Goal: Transaction & Acquisition: Purchase product/service

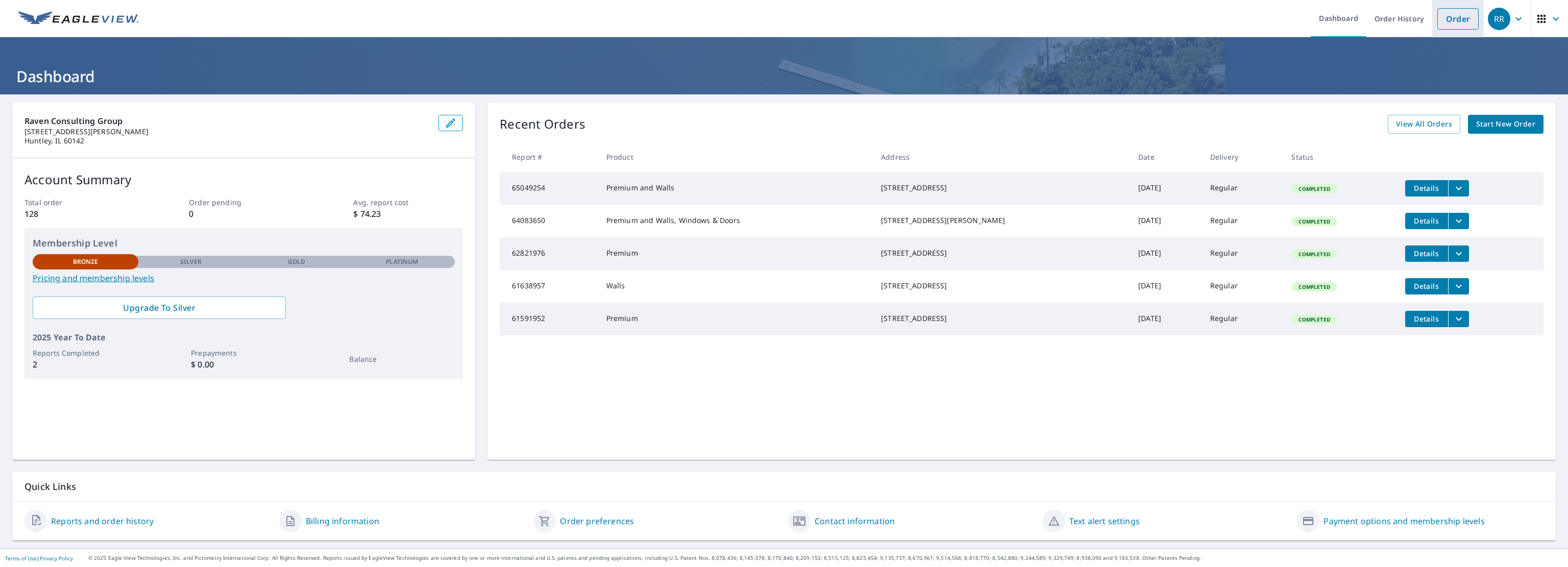
click at [1443, 19] on link "Order" at bounding box center [1458, 18] width 41 height 21
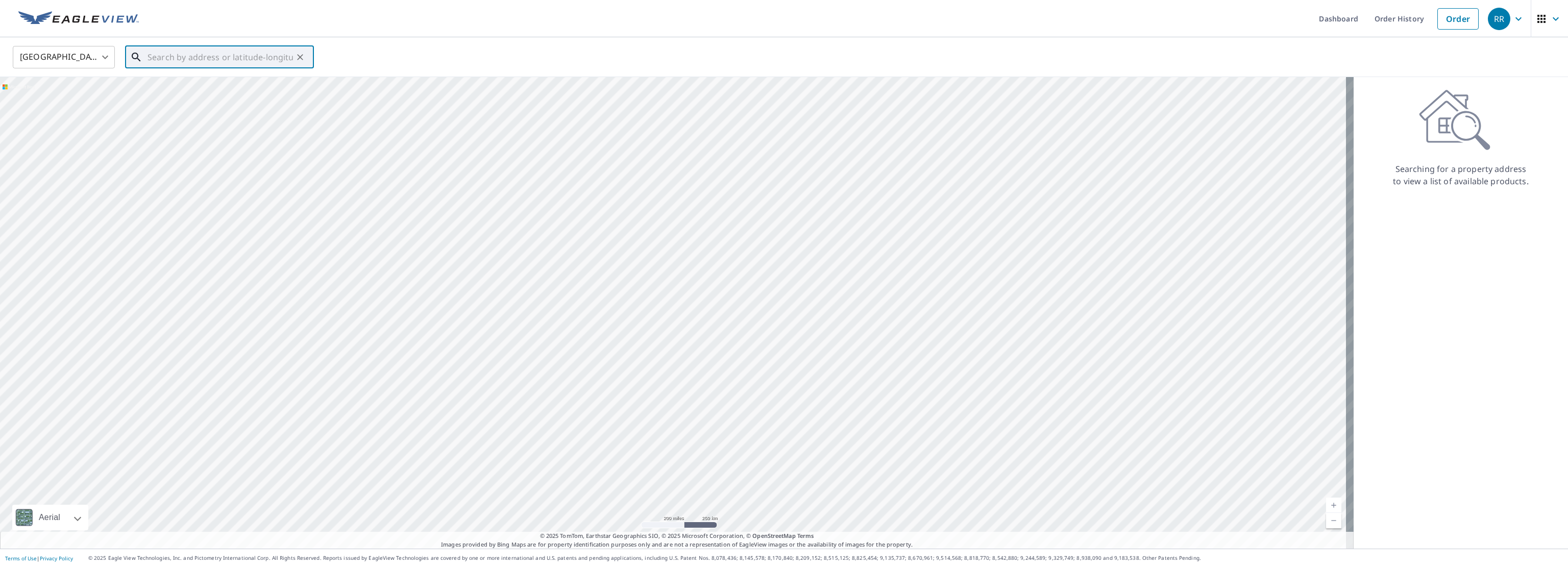
click at [169, 59] on input "text" at bounding box center [220, 57] width 145 height 29
click at [188, 100] on p "Elmhurst, IL 60126" at bounding box center [225, 98] width 160 height 10
type input "275 S Arlington Ave Elmhurst, IL 60126"
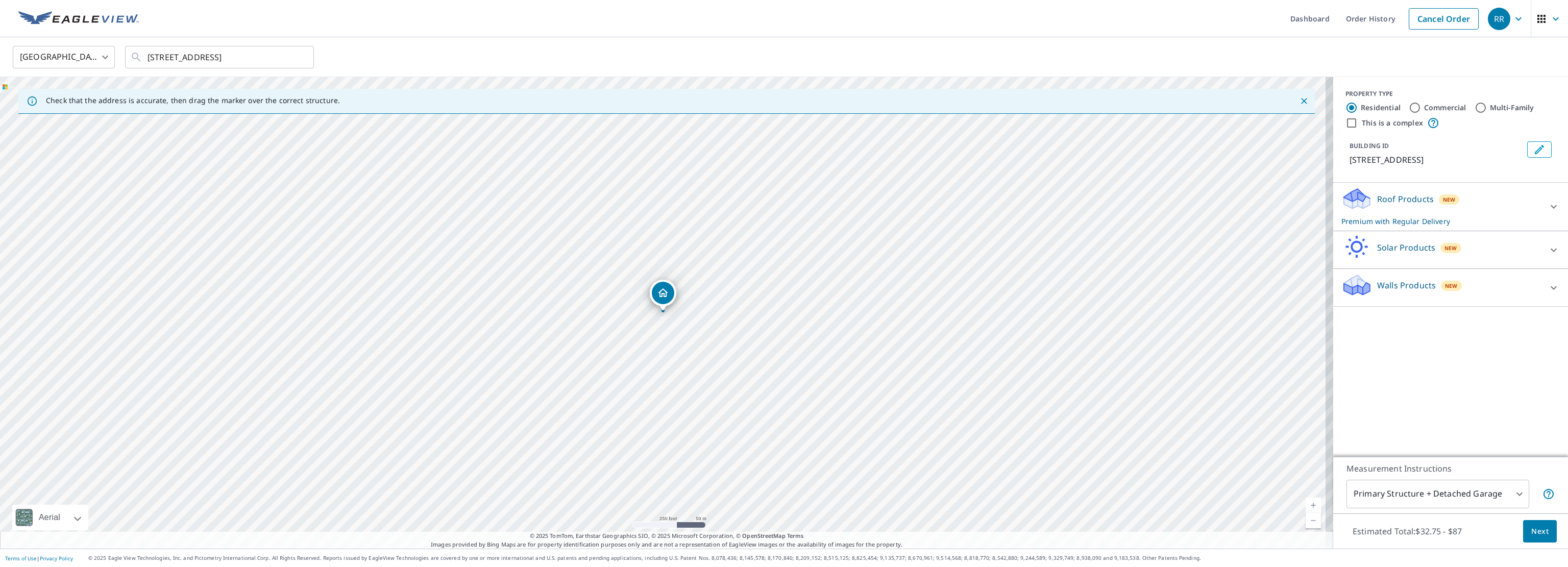
click at [1306, 504] on link "Current Level 17, Zoom In" at bounding box center [1313, 505] width 15 height 15
click at [1306, 504] on link "Current Level 18, Zoom In" at bounding box center [1313, 505] width 15 height 15
click at [1306, 504] on link "Current Level 19, Zoom In" at bounding box center [1313, 505] width 15 height 15
click at [1550, 206] on icon at bounding box center [1553, 207] width 6 height 4
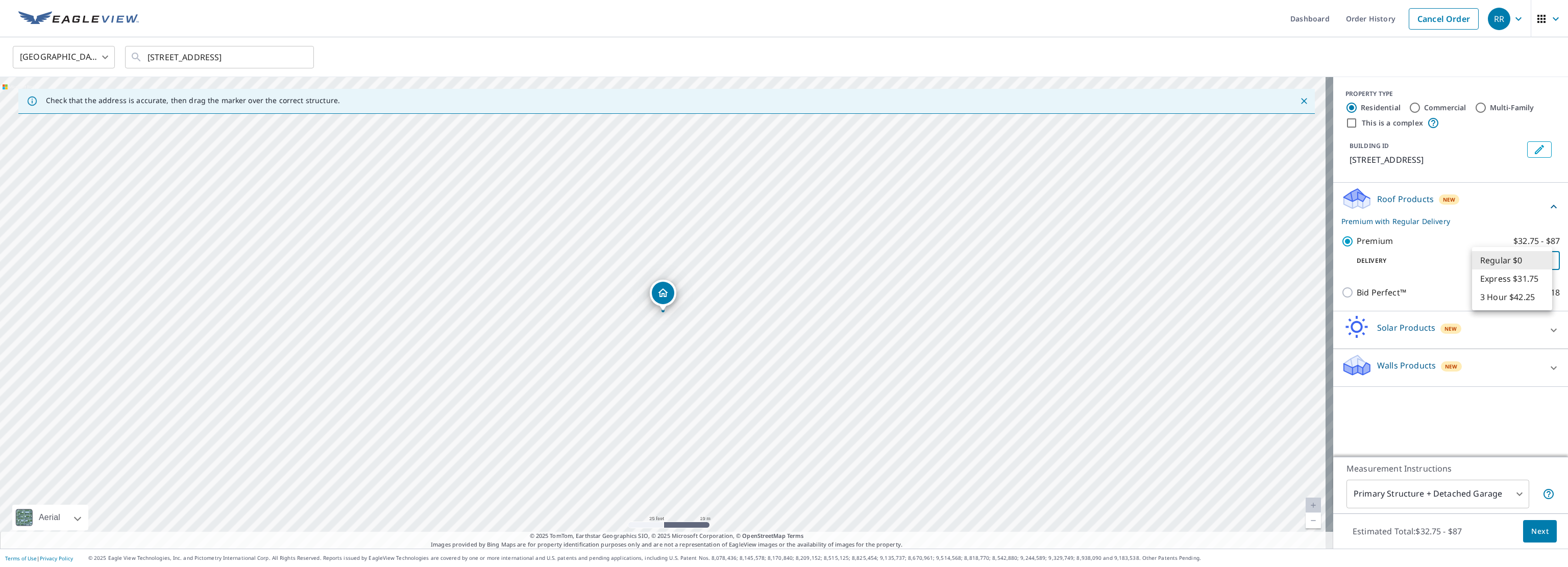
click at [1533, 257] on body "RR .favicon_svg__cls-1{fill:#8ccc4c}.favicon_svg__cls-2{fill:#0098c5} RR Dashbo…" at bounding box center [784, 284] width 1568 height 567
click at [1529, 276] on li "Express $31.75" at bounding box center [1512, 279] width 80 height 18
click at [1525, 265] on body "RR .favicon_svg__cls-1{fill:#8ccc4c}.favicon_svg__cls-2{fill:#0098c5} RR Dashbo…" at bounding box center [784, 284] width 1568 height 567
click at [1499, 261] on li "Express $31.75" at bounding box center [1512, 260] width 80 height 18
click at [1503, 263] on body "RR .favicon_svg__cls-1{fill:#8ccc4c}.favicon_svg__cls-2{fill:#0098c5} RR Dashbo…" at bounding box center [784, 284] width 1568 height 567
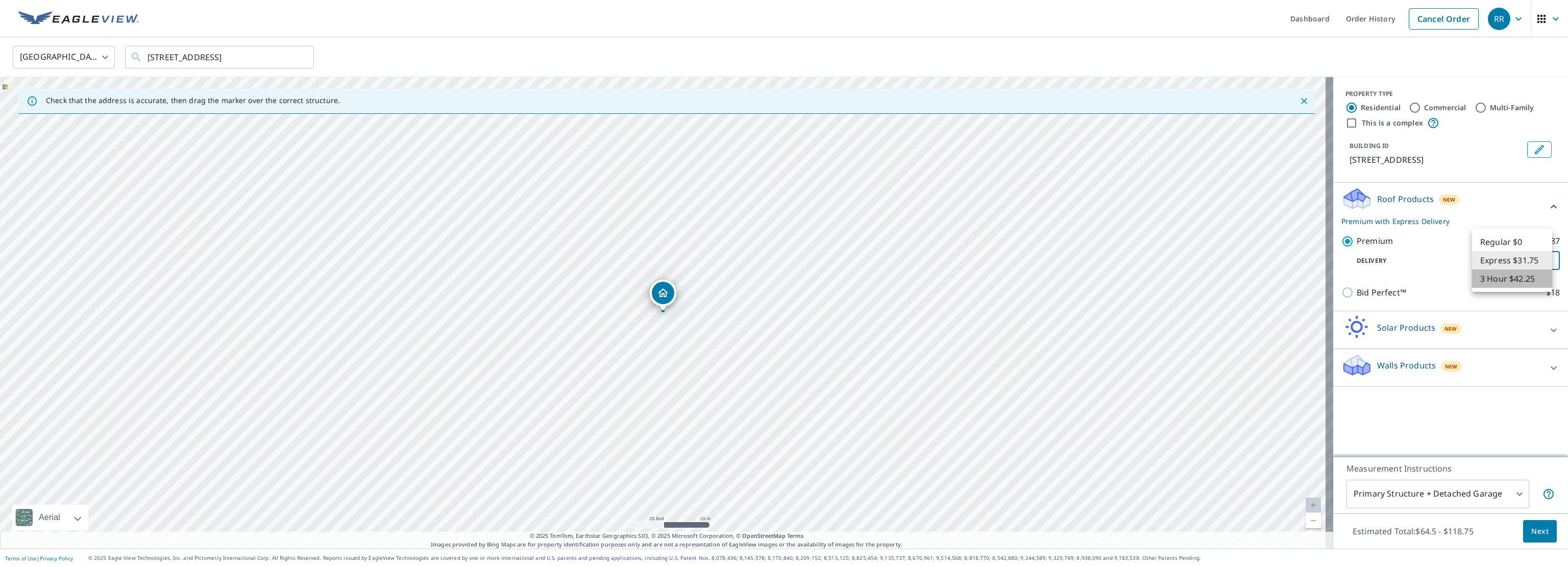
click at [1500, 281] on li "3 Hour $42.25" at bounding box center [1512, 279] width 80 height 18
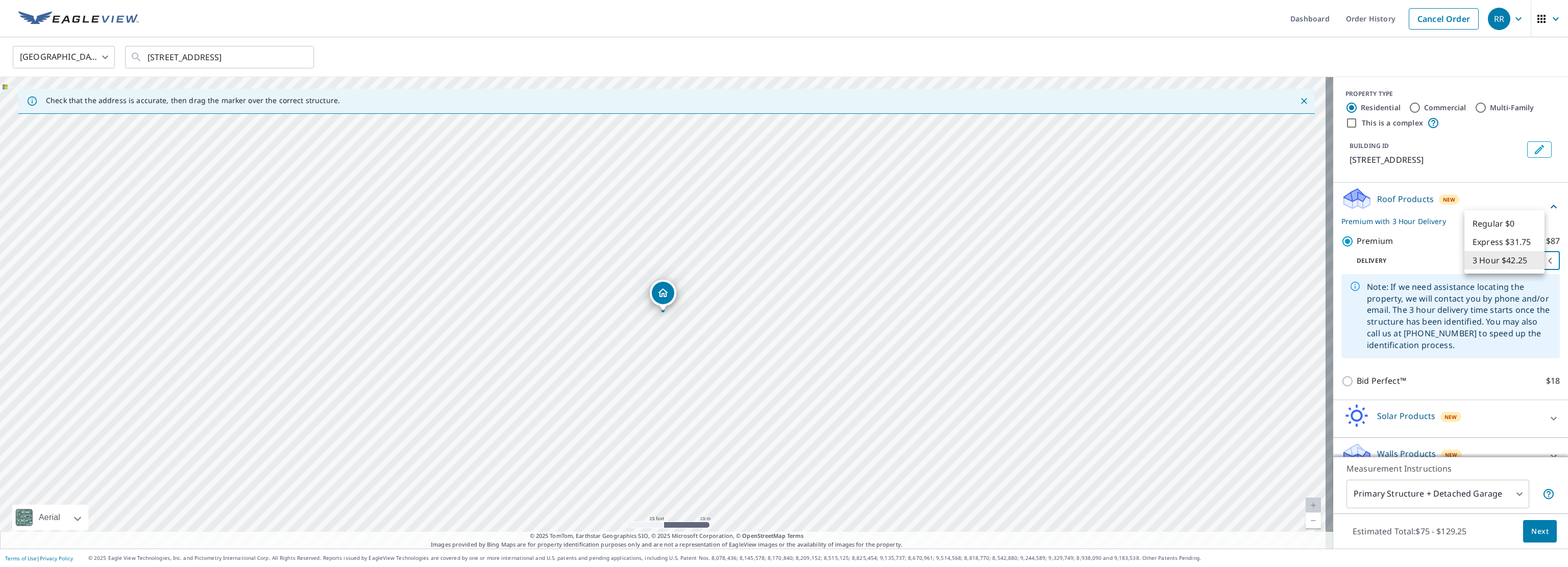
click at [1505, 259] on body "RR .favicon_svg__cls-1{fill:#8ccc4c}.favicon_svg__cls-2{fill:#0098c5} RR Dashbo…" at bounding box center [784, 284] width 1568 height 567
click at [1497, 241] on li "Express $31.75" at bounding box center [1505, 242] width 80 height 18
type input "4"
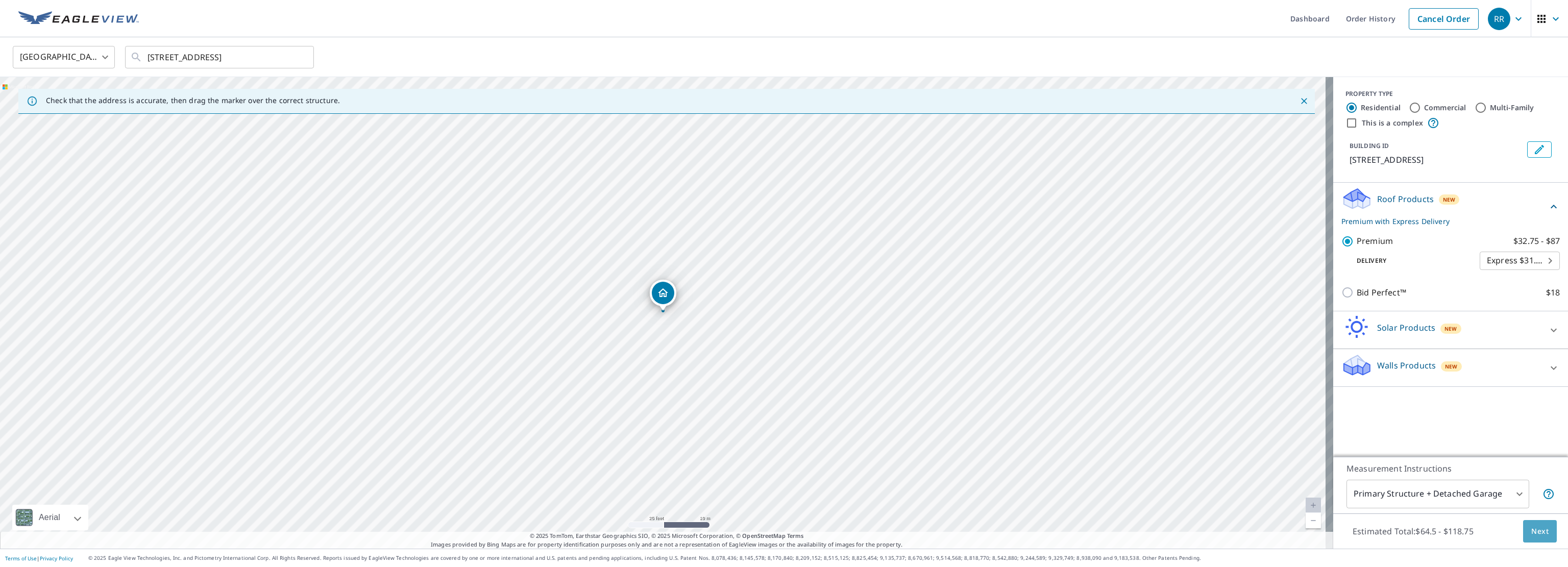
click at [1531, 530] on span "Next" at bounding box center [1540, 531] width 18 height 13
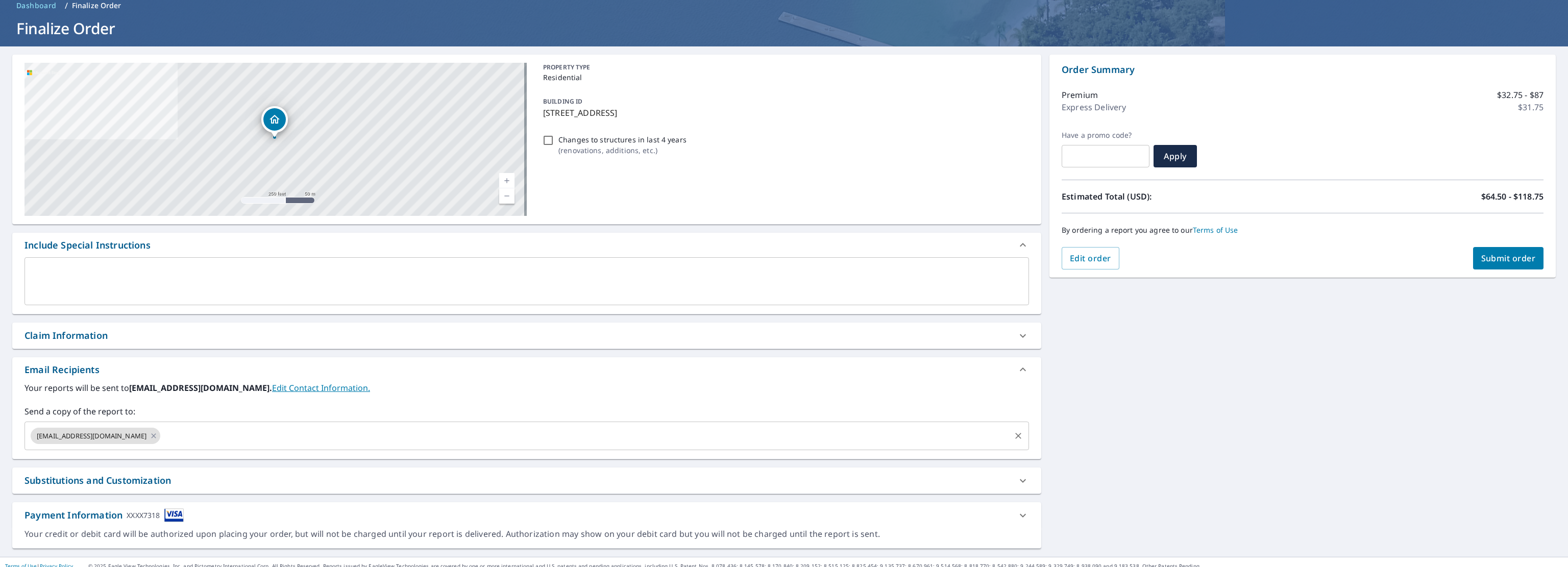
scroll to position [55, 0]
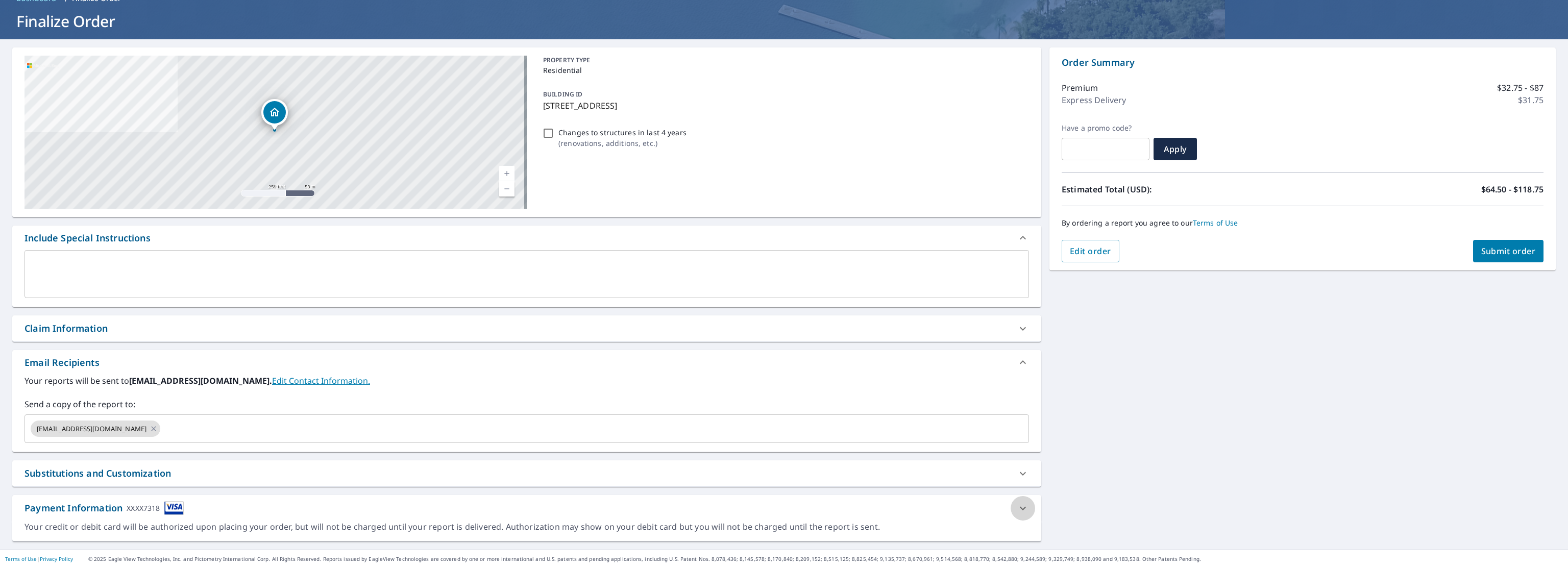
click at [1020, 508] on icon at bounding box center [1023, 508] width 6 height 4
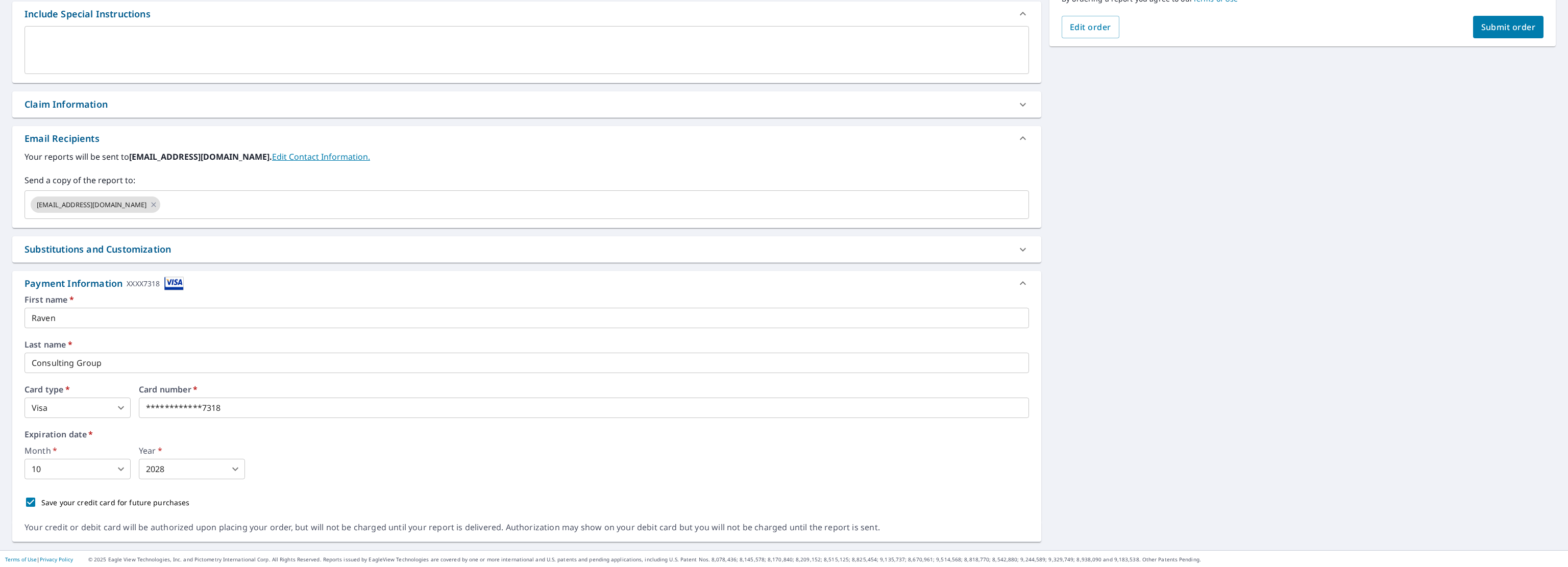
scroll to position [280, 0]
click at [106, 409] on body "RR .favicon_svg__cls-1{fill:#8ccc4c}.favicon_svg__cls-2{fill:#0098c5} RR Dashbo…" at bounding box center [784, 284] width 1568 height 567
click at [83, 431] on li "American Express" at bounding box center [77, 430] width 106 height 18
checkbox input "true"
type input "1"
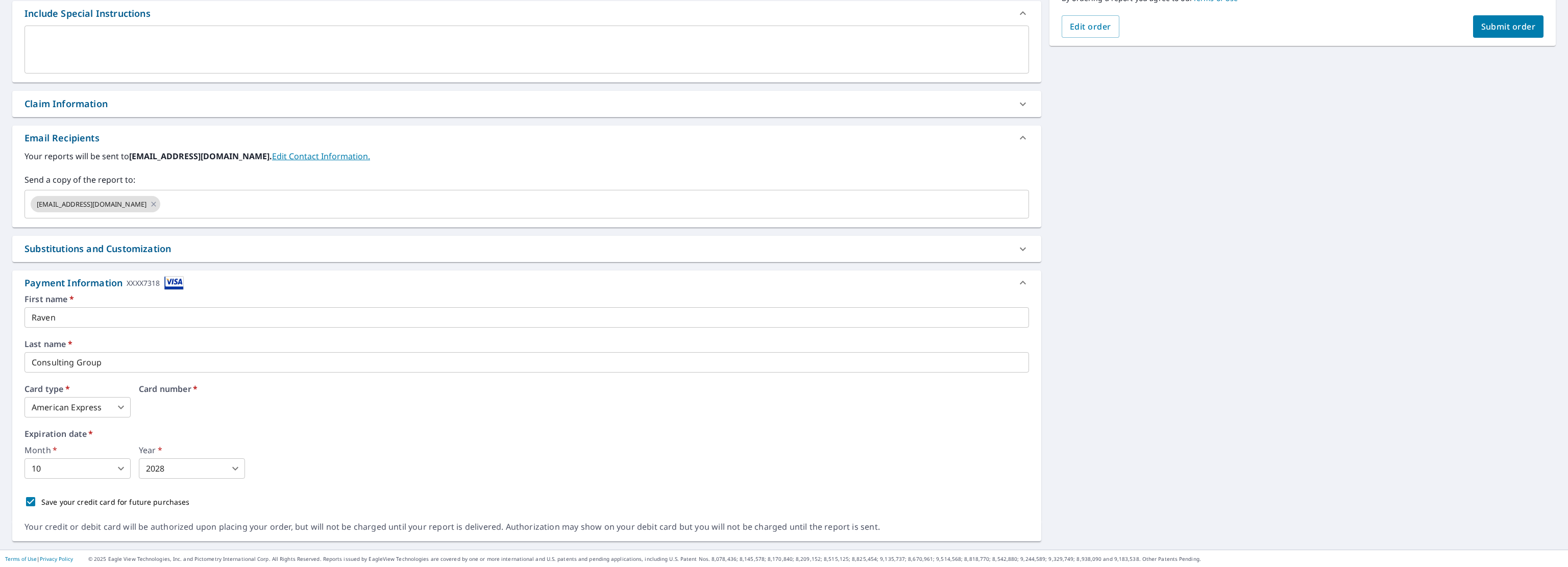
click at [188, 406] on div "Card number   *" at bounding box center [584, 401] width 890 height 33
click at [102, 407] on body "RR .favicon_svg__cls-1{fill:#8ccc4c}.favicon_svg__cls-2{fill:#0098c5} RR Dashbo…" at bounding box center [784, 284] width 1568 height 567
click at [47, 447] on li "Visa" at bounding box center [77, 448] width 106 height 18
checkbox input "true"
type input "2"
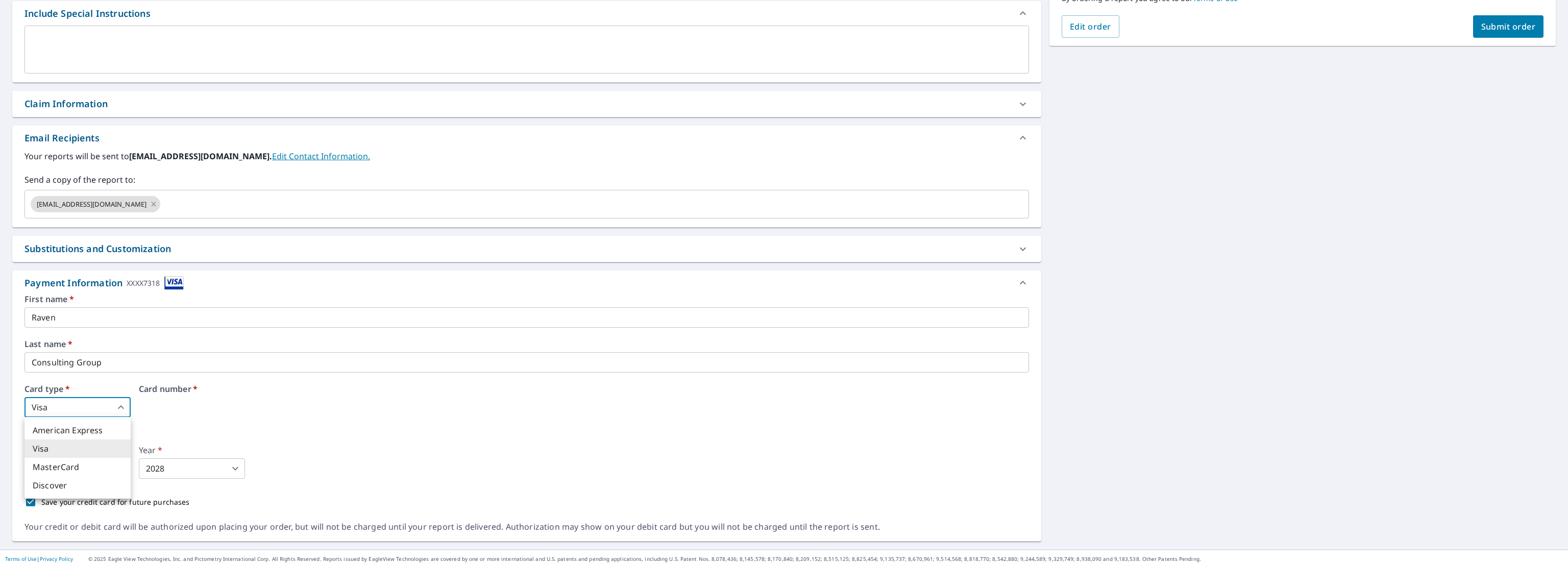
click at [102, 406] on body "RR .favicon_svg__cls-1{fill:#8ccc4c}.favicon_svg__cls-2{fill:#0098c5} RR Dashbo…" at bounding box center [784, 284] width 1568 height 567
click at [63, 471] on li "MasterCard" at bounding box center [77, 467] width 106 height 18
checkbox input "true"
type input "3"
click at [125, 402] on body "RR .favicon_svg__cls-1{fill:#8ccc4c}.favicon_svg__cls-2{fill:#0098c5} RR Dashbo…" at bounding box center [784, 284] width 1568 height 567
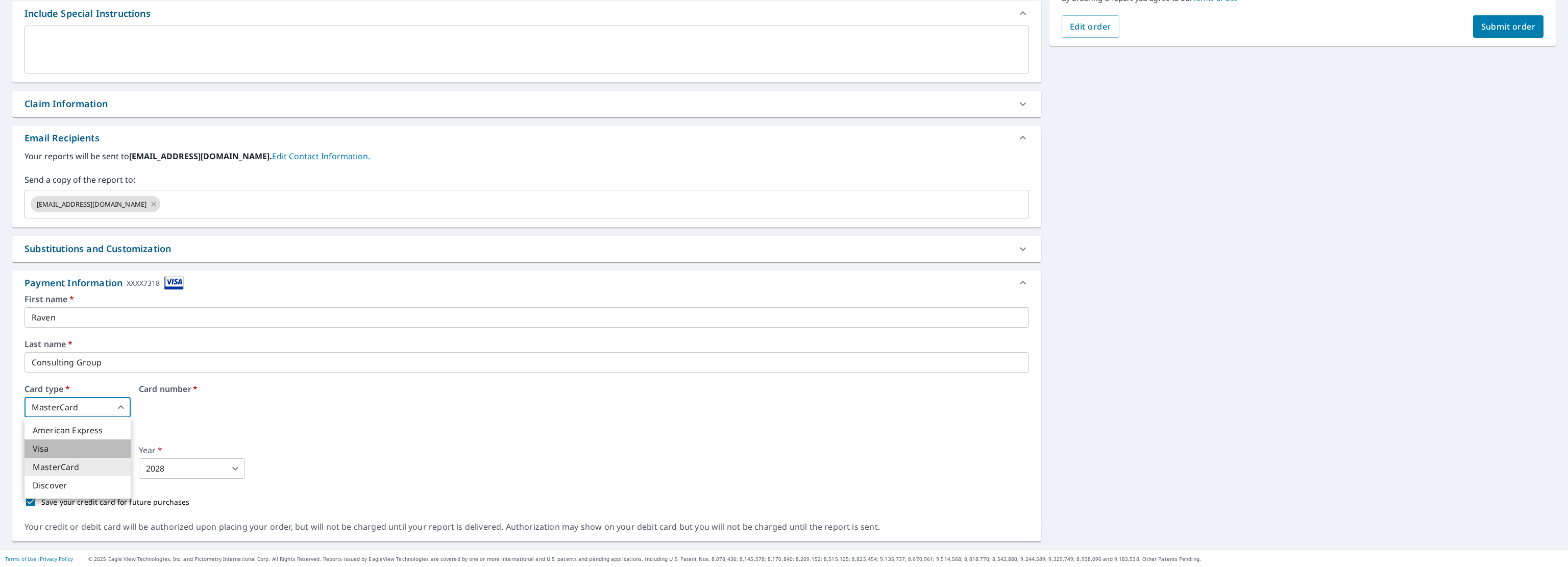
click at [43, 446] on li "Visa" at bounding box center [77, 448] width 106 height 18
checkbox input "true"
type input "2"
drag, startPoint x: 181, startPoint y: 394, endPoint x: 175, endPoint y: 400, distance: 8.5
click at [176, 399] on div "Card number   *" at bounding box center [584, 401] width 890 height 33
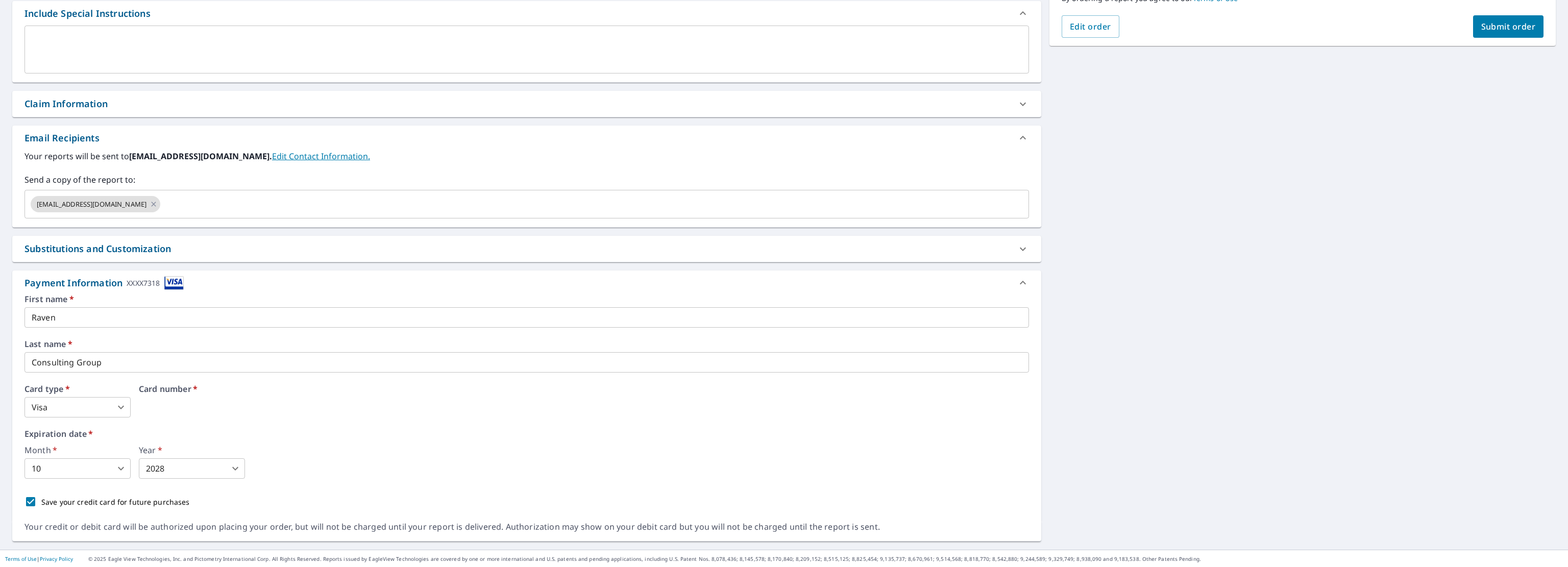
click at [162, 409] on div "Card number   *" at bounding box center [584, 401] width 890 height 33
click at [181, 385] on label "Card number   *" at bounding box center [584, 388] width 890 height 8
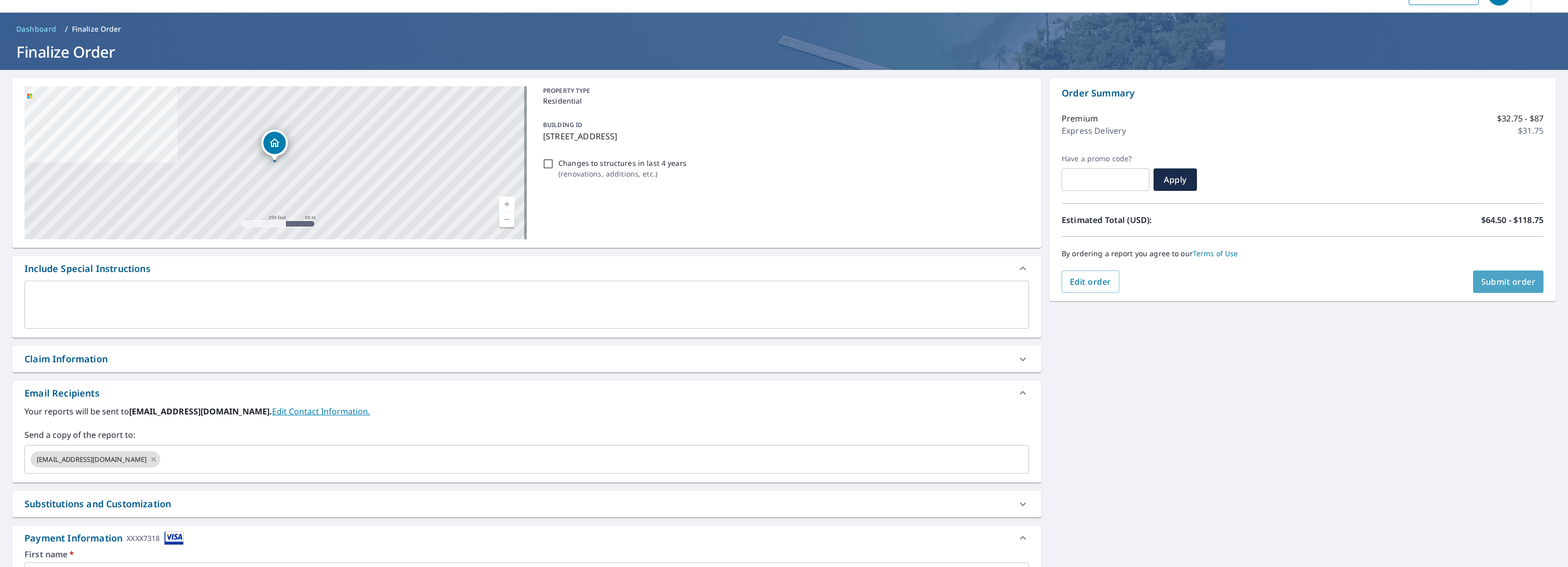
click at [1510, 280] on span "Submit order" at bounding box center [1508, 282] width 55 height 11
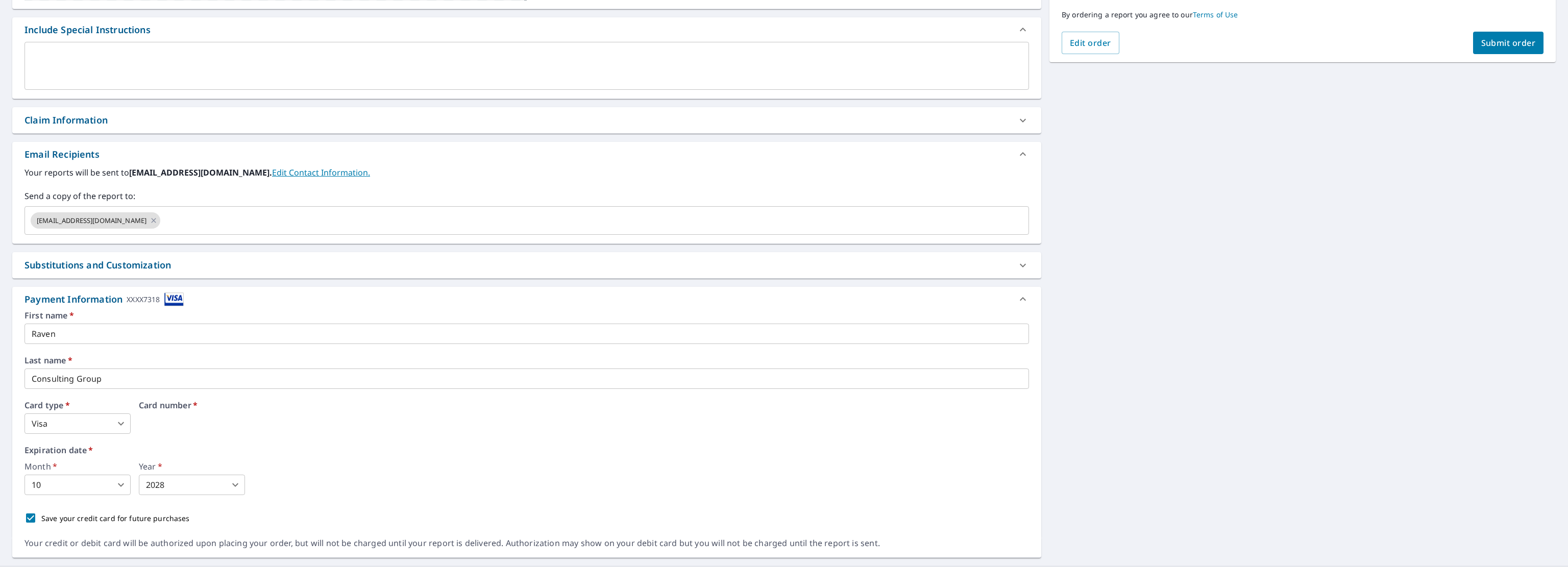
scroll to position [280, 0]
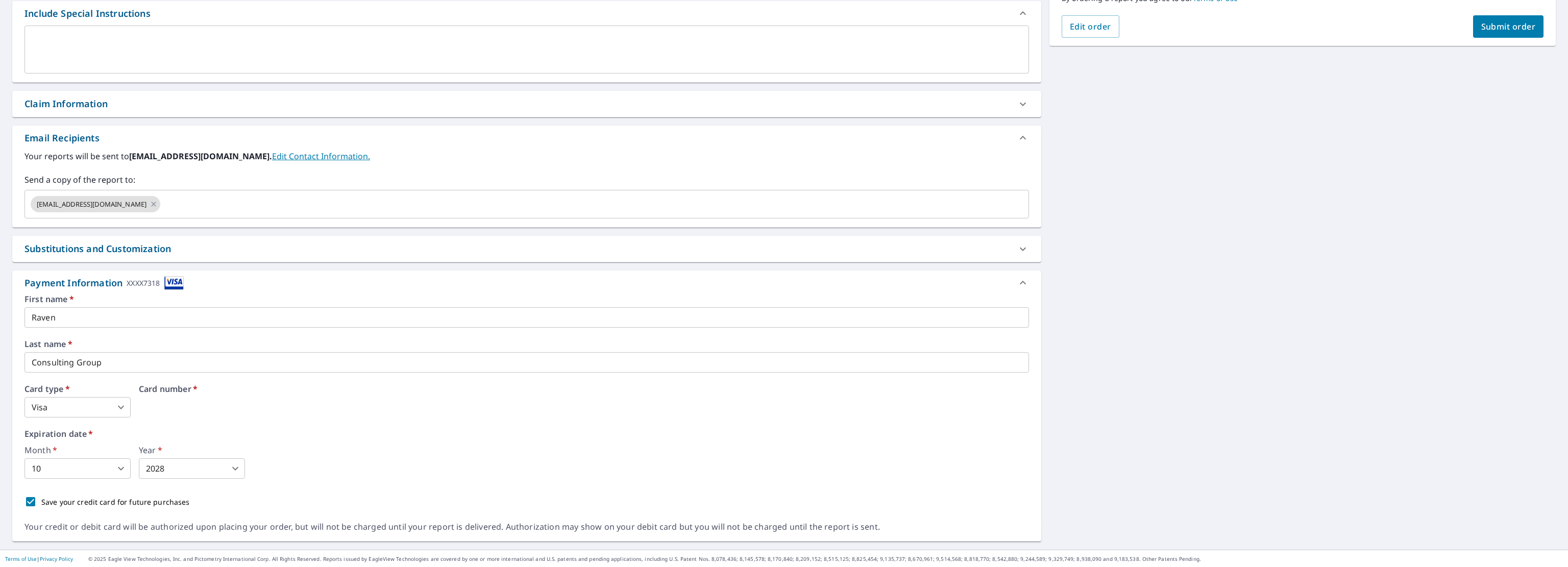
click at [29, 505] on input "Save your credit card for future purchases" at bounding box center [30, 501] width 21 height 21
checkbox input "false"
click at [337, 487] on div "First name   * Raven ​ Last name   * Consulting Group ​ Card type   * Visa 2 ​ …" at bounding box center [527, 403] width 1004 height 217
click at [177, 416] on div "Card number   *" at bounding box center [584, 401] width 890 height 33
click at [115, 406] on body "RR .favicon_svg__cls-1{fill:#8ccc4c}.favicon_svg__cls-2{fill:#0098c5} RR Dashbo…" at bounding box center [784, 284] width 1568 height 567
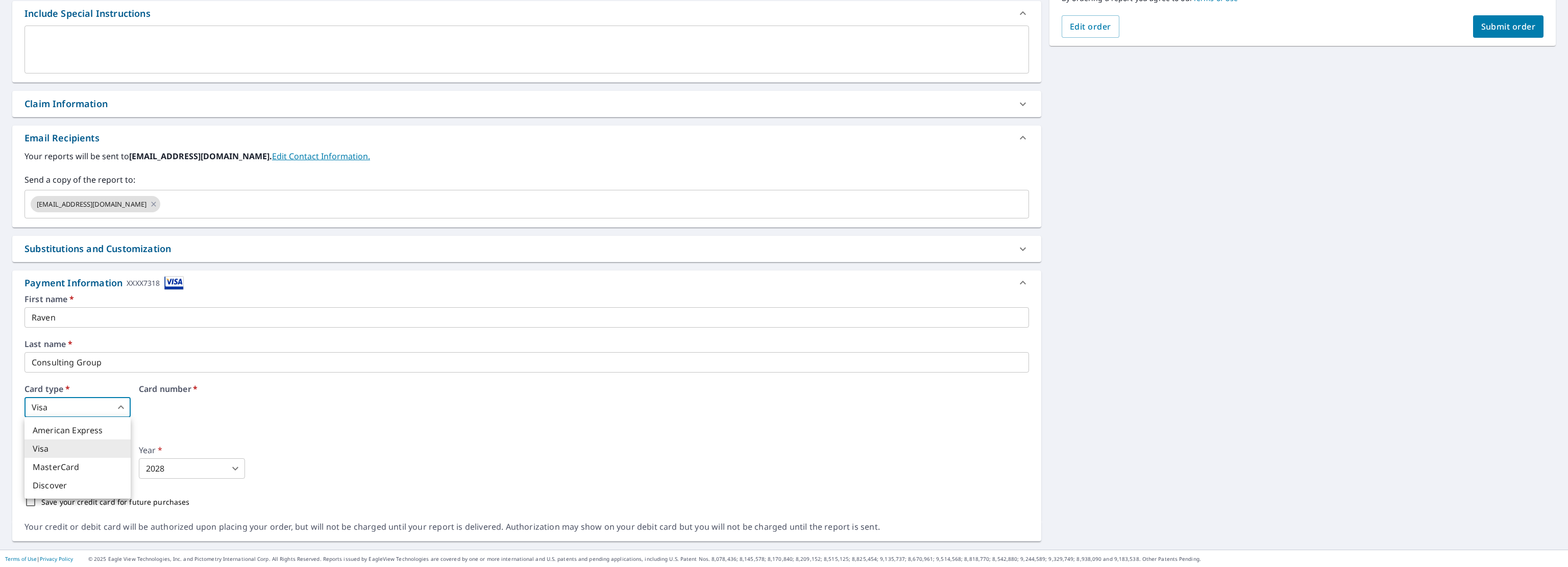
click at [331, 418] on div at bounding box center [784, 284] width 1568 height 567
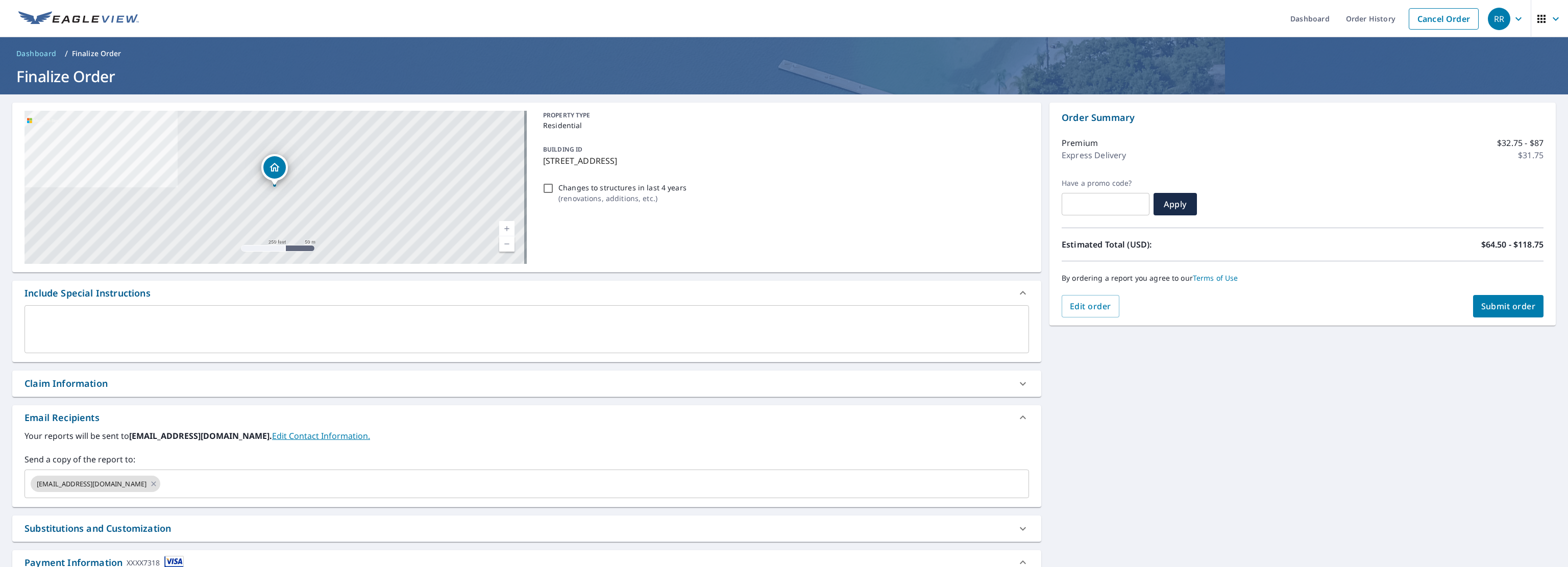
click at [1117, 207] on input "text" at bounding box center [1105, 204] width 88 height 29
click at [1495, 305] on span "Submit order" at bounding box center [1508, 306] width 55 height 11
click at [1443, 23] on link "Cancel Order" at bounding box center [1443, 18] width 70 height 21
checkbox input "true"
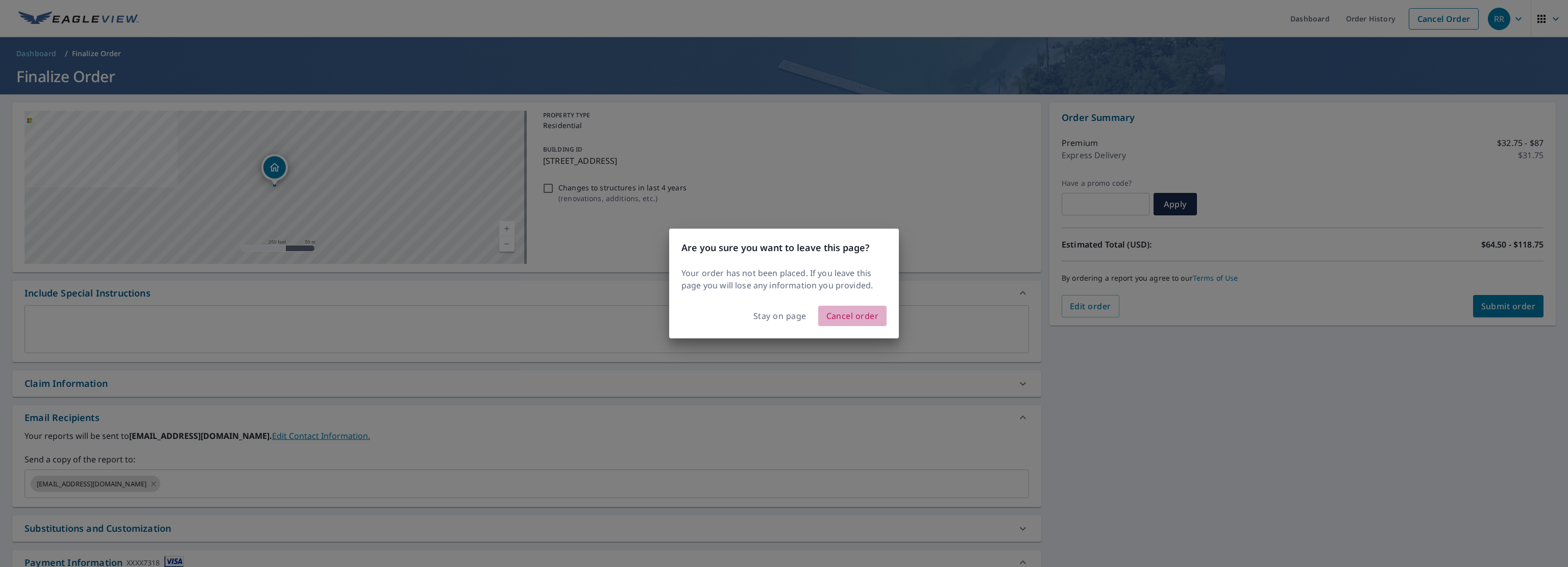
click at [855, 316] on span "Cancel order" at bounding box center [853, 315] width 52 height 14
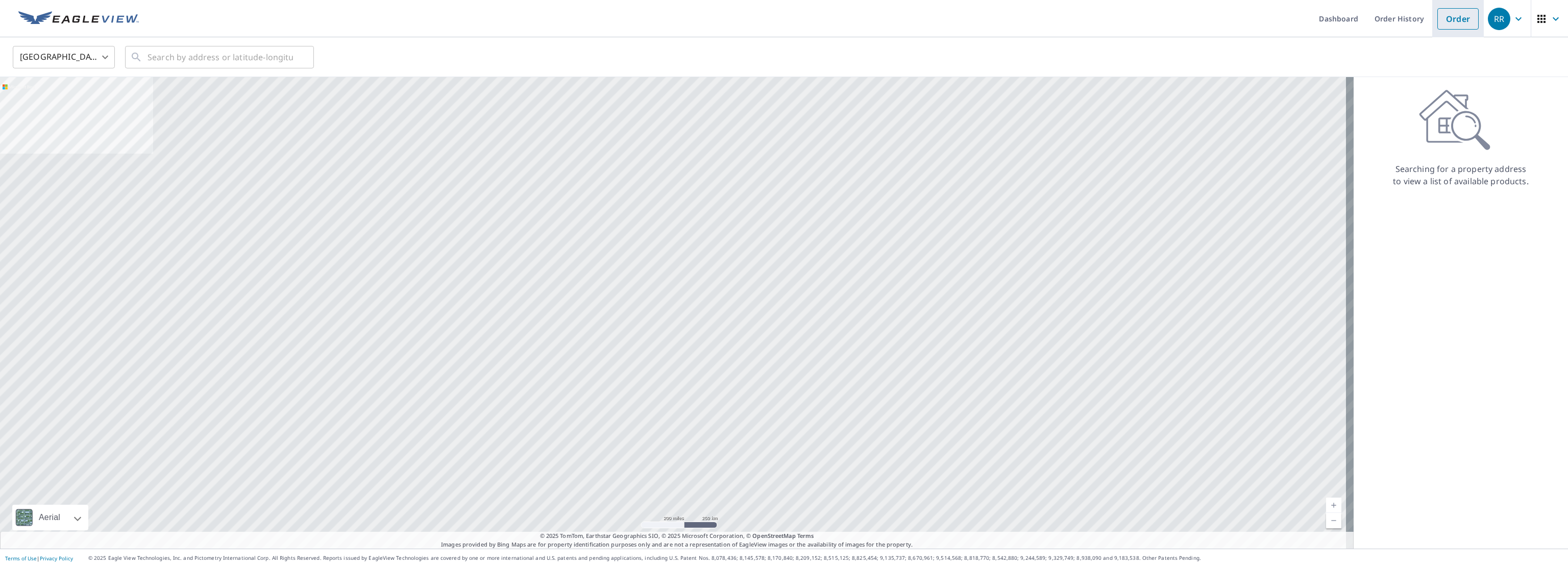
click at [1452, 18] on link "Order" at bounding box center [1458, 18] width 41 height 21
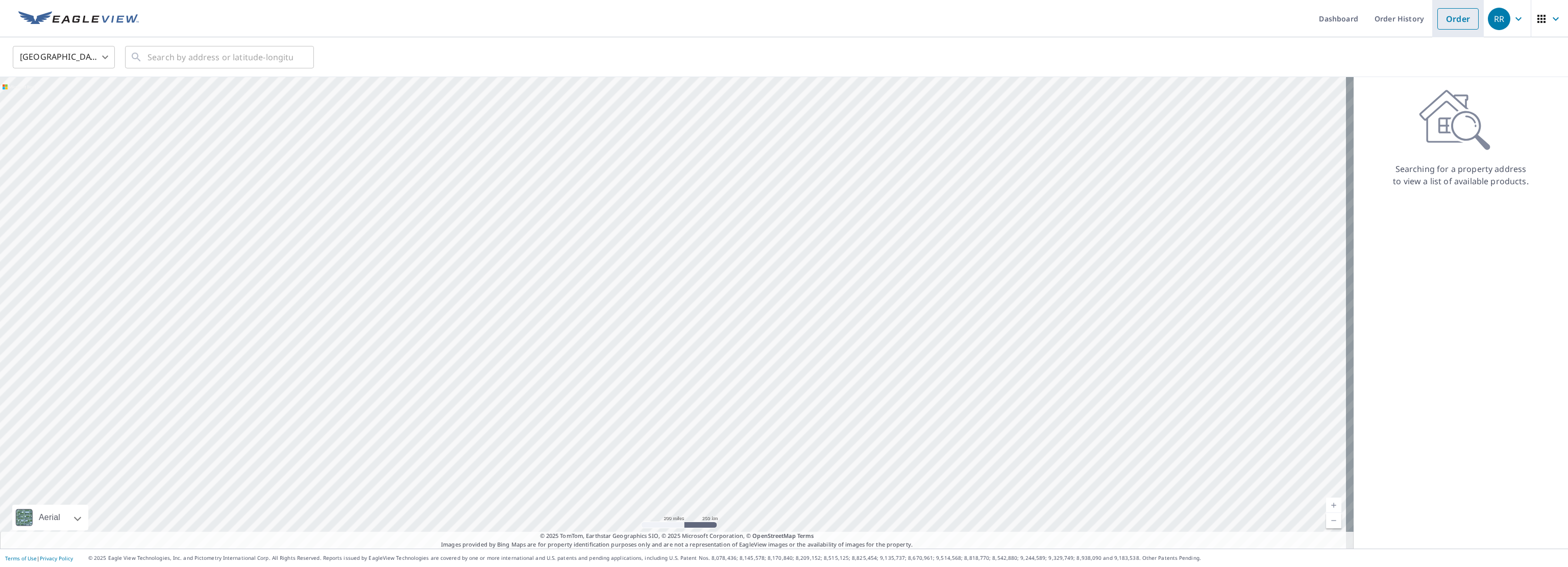
click at [1450, 18] on link "Order" at bounding box center [1458, 18] width 41 height 21
click at [1380, 25] on link "Order History" at bounding box center [1399, 18] width 66 height 37
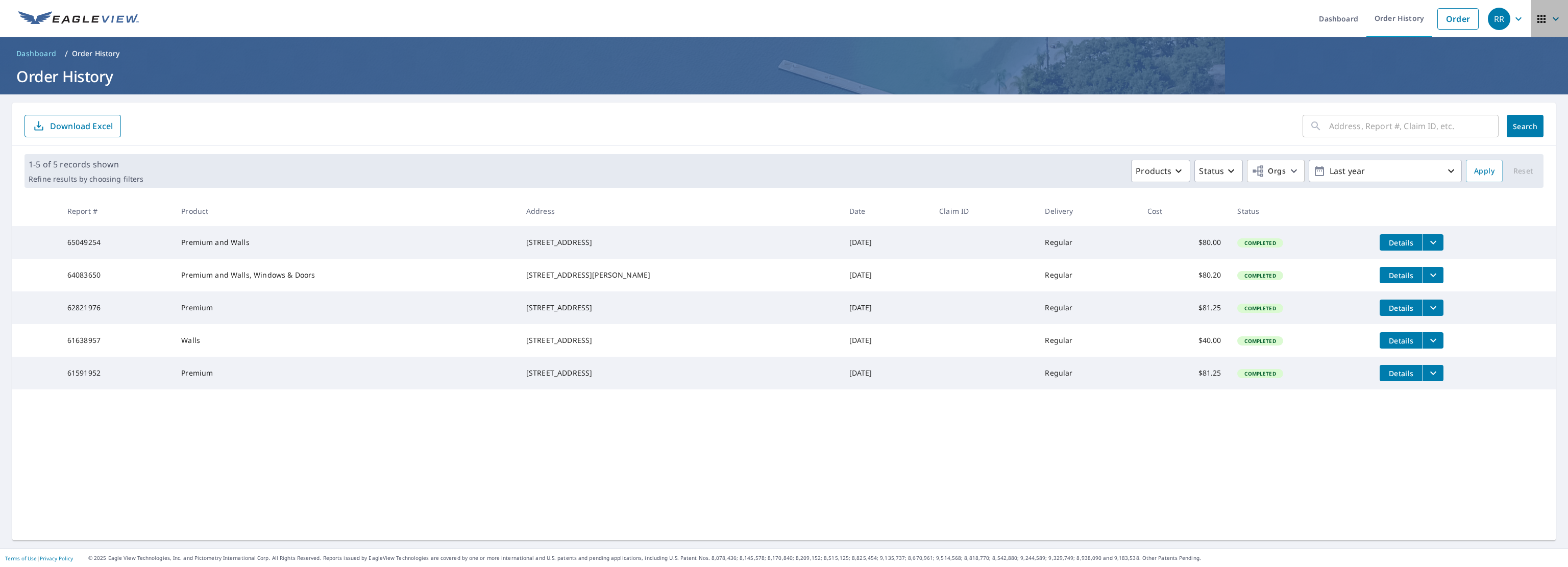
click at [1550, 18] on icon "button" at bounding box center [1556, 19] width 12 height 12
click at [1488, 87] on span "My EagleView" at bounding box center [1494, 86] width 99 height 12
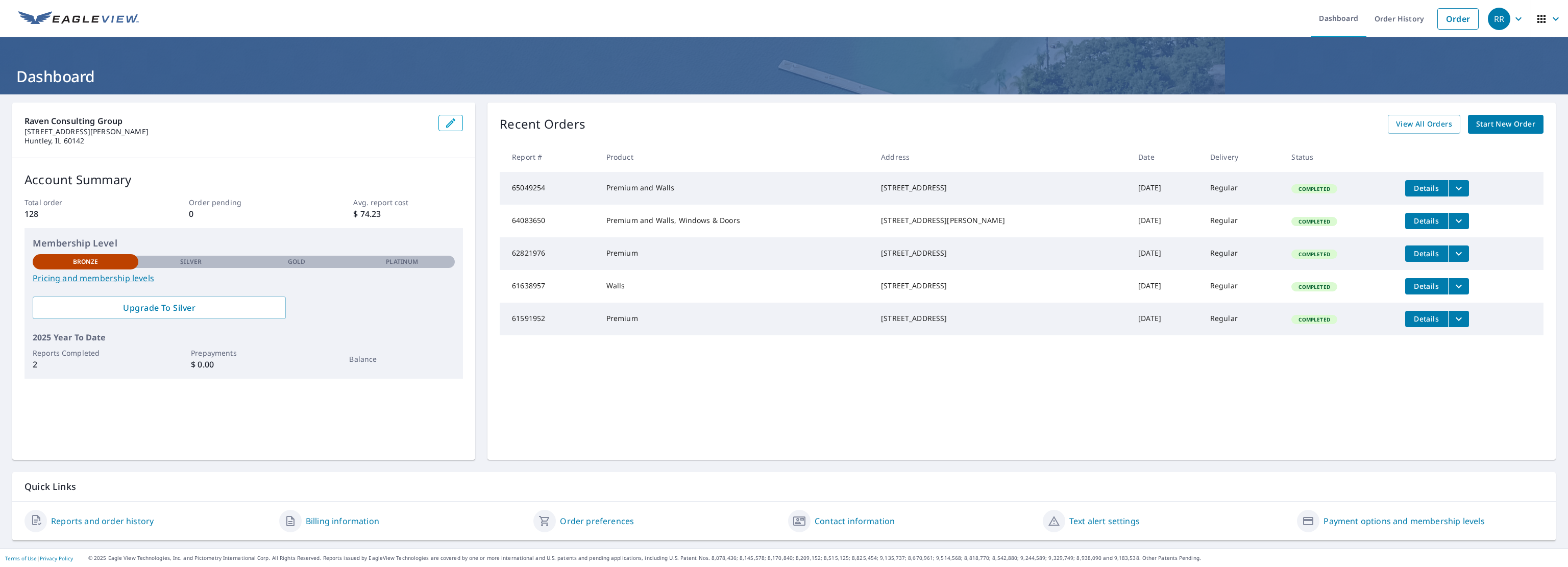
click at [1354, 522] on link "Payment options and membership levels" at bounding box center [1404, 521] width 161 height 12
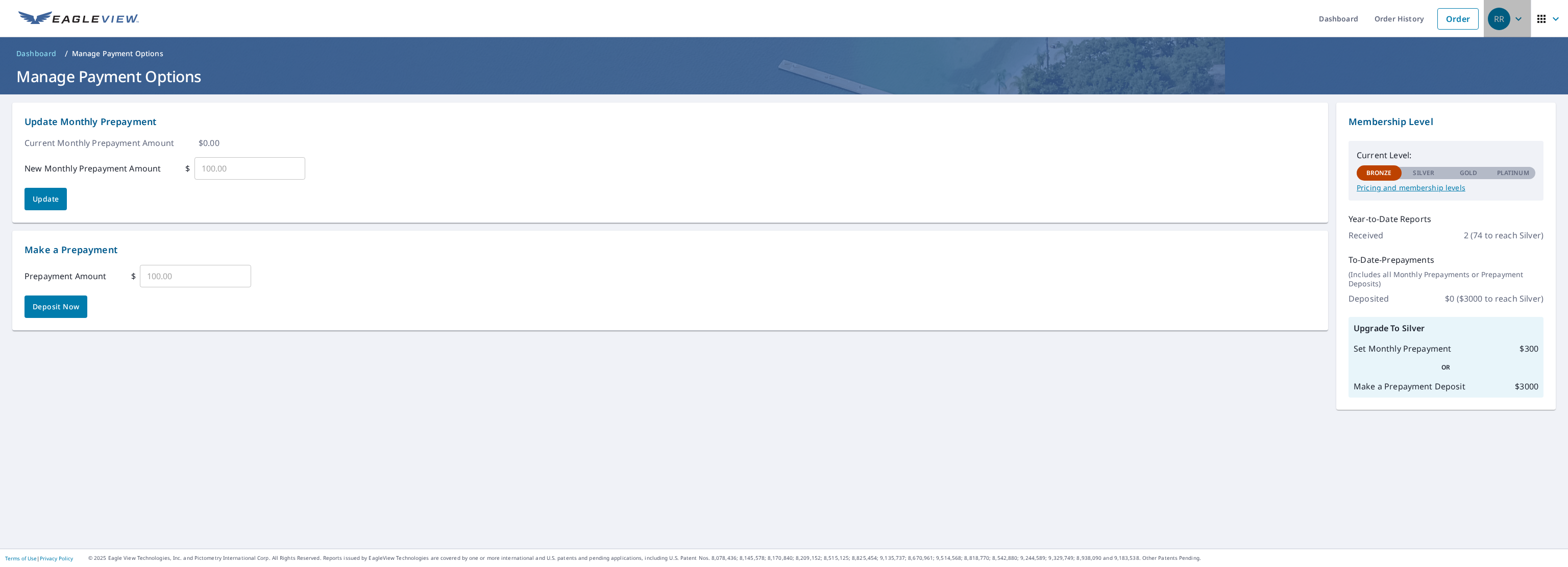
click at [1513, 18] on icon "button" at bounding box center [1519, 19] width 12 height 12
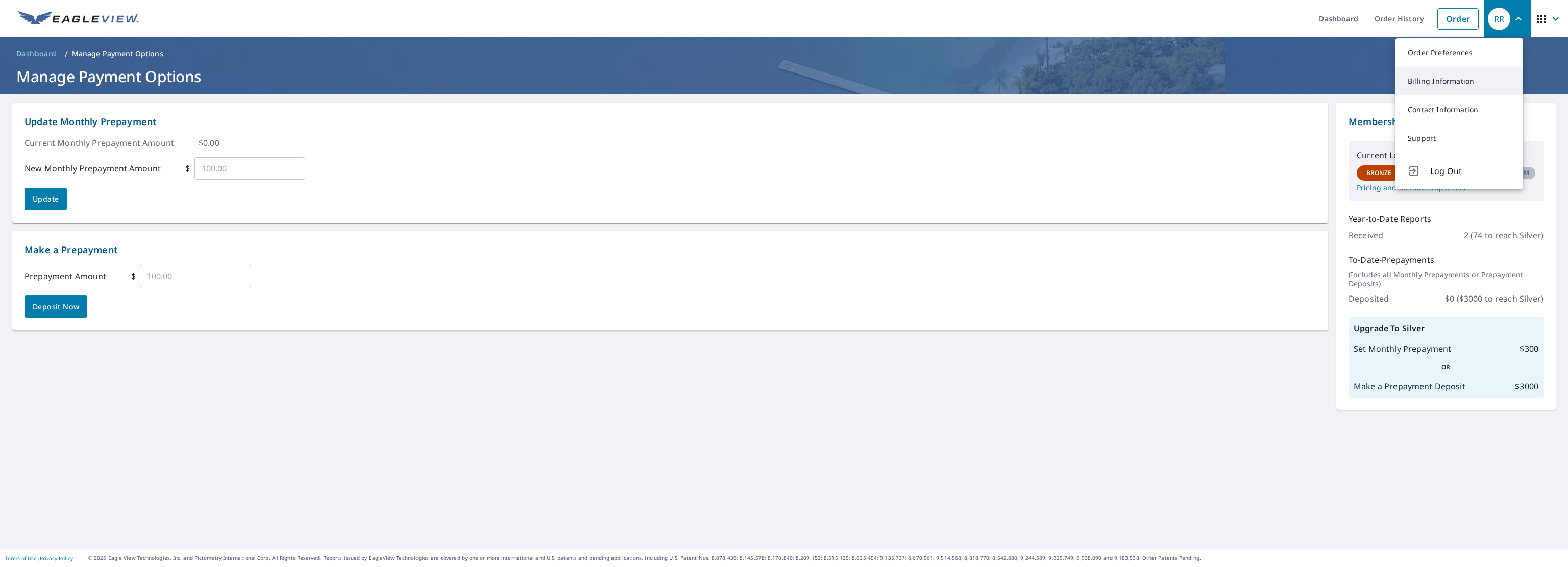
click at [1433, 82] on link "Billing Information" at bounding box center [1460, 81] width 128 height 29
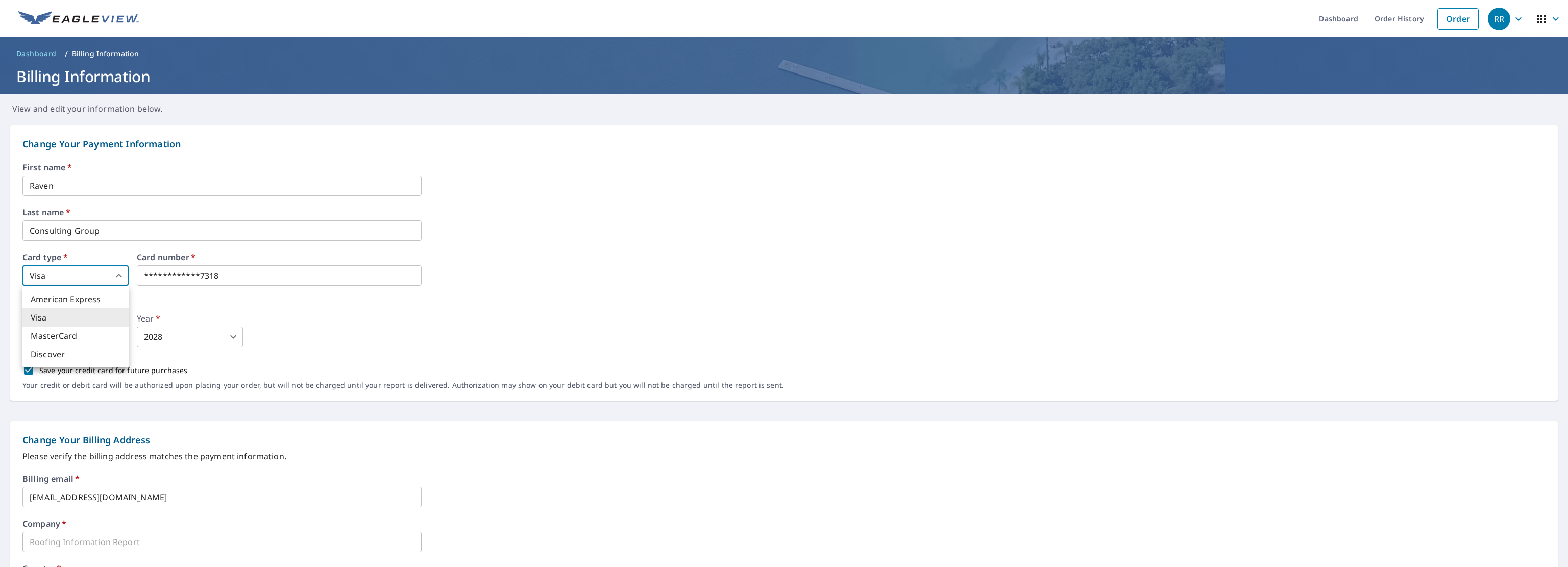
click at [100, 278] on body "**********" at bounding box center [784, 284] width 1568 height 567
click at [75, 304] on li "American Express" at bounding box center [75, 299] width 106 height 18
click at [177, 277] on div "Card number   *" at bounding box center [279, 270] width 285 height 33
click at [173, 255] on label "Card number   *" at bounding box center [279, 257] width 285 height 8
click at [175, 249] on div "First name   * Raven ​ Last name   * Consulting Group ​ Card type   * American …" at bounding box center [784, 282] width 1523 height 237
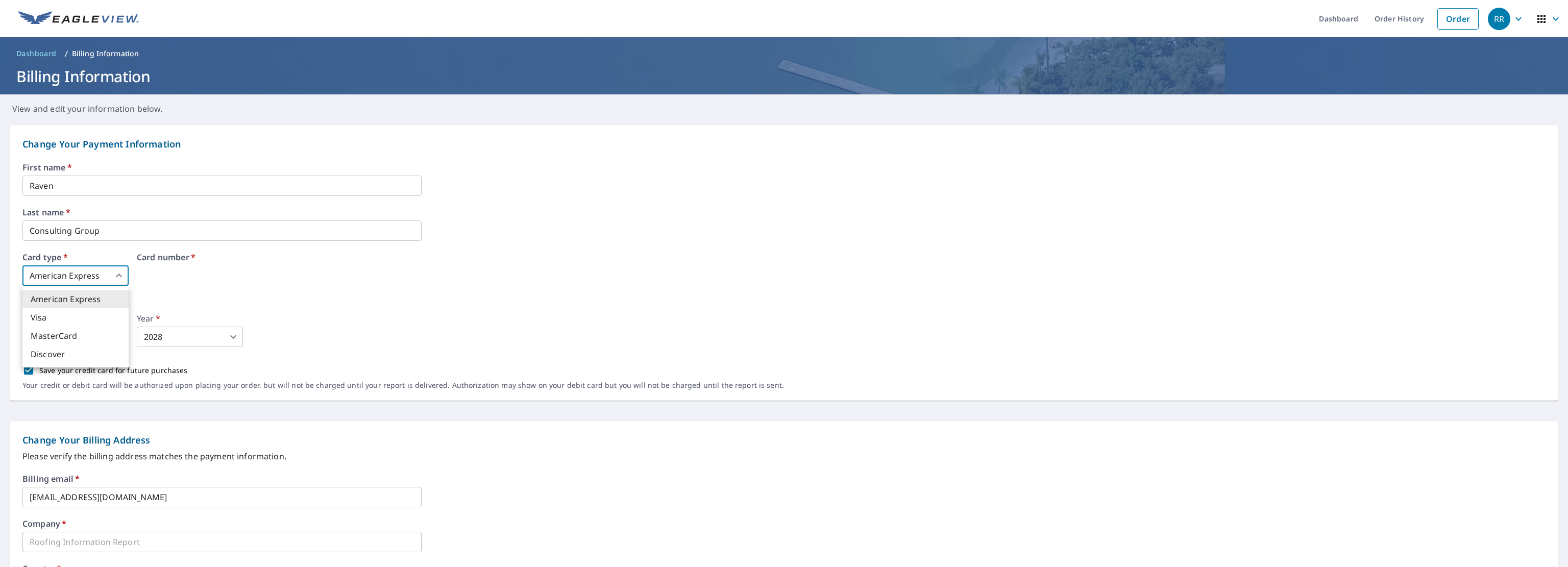
click at [124, 280] on body "RR .favicon_svg__cls-1{fill:#8ccc4c}.favicon_svg__cls-2{fill:#0098c5} RR Dashbo…" at bounding box center [784, 284] width 1568 height 567
click at [55, 320] on li "Visa" at bounding box center [75, 317] width 106 height 18
type input "2"
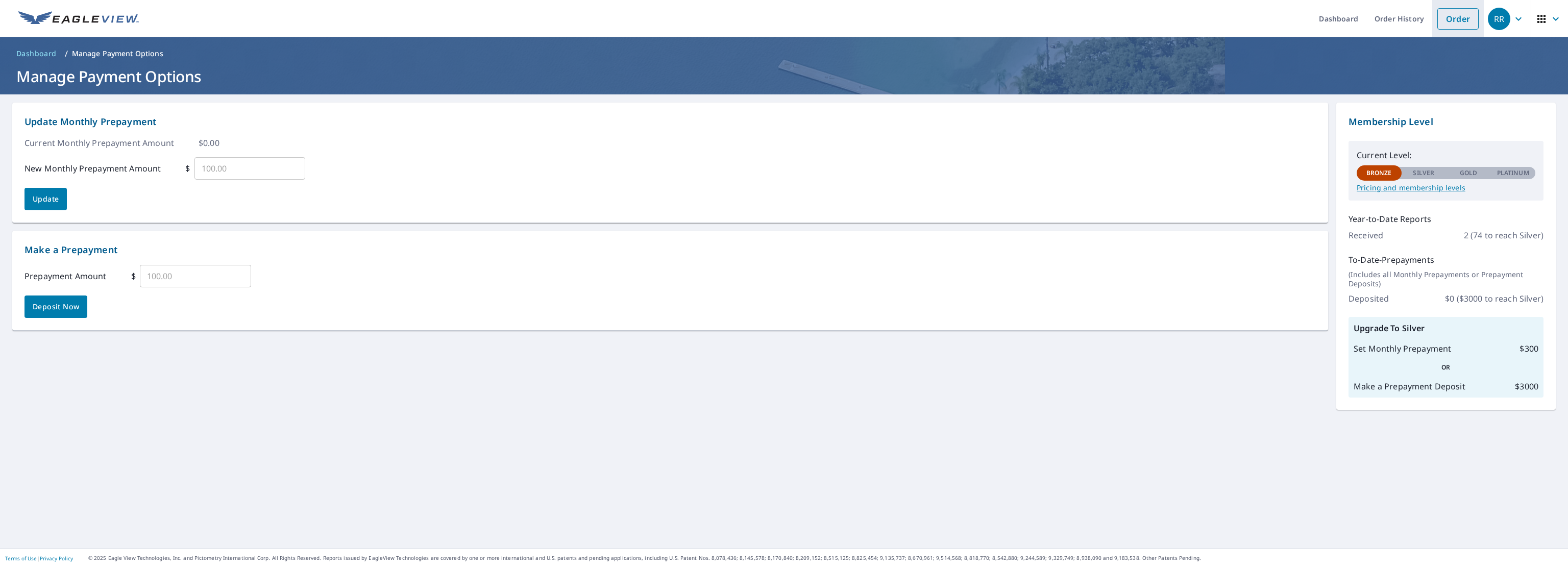
click at [1452, 18] on link "Order" at bounding box center [1458, 18] width 41 height 21
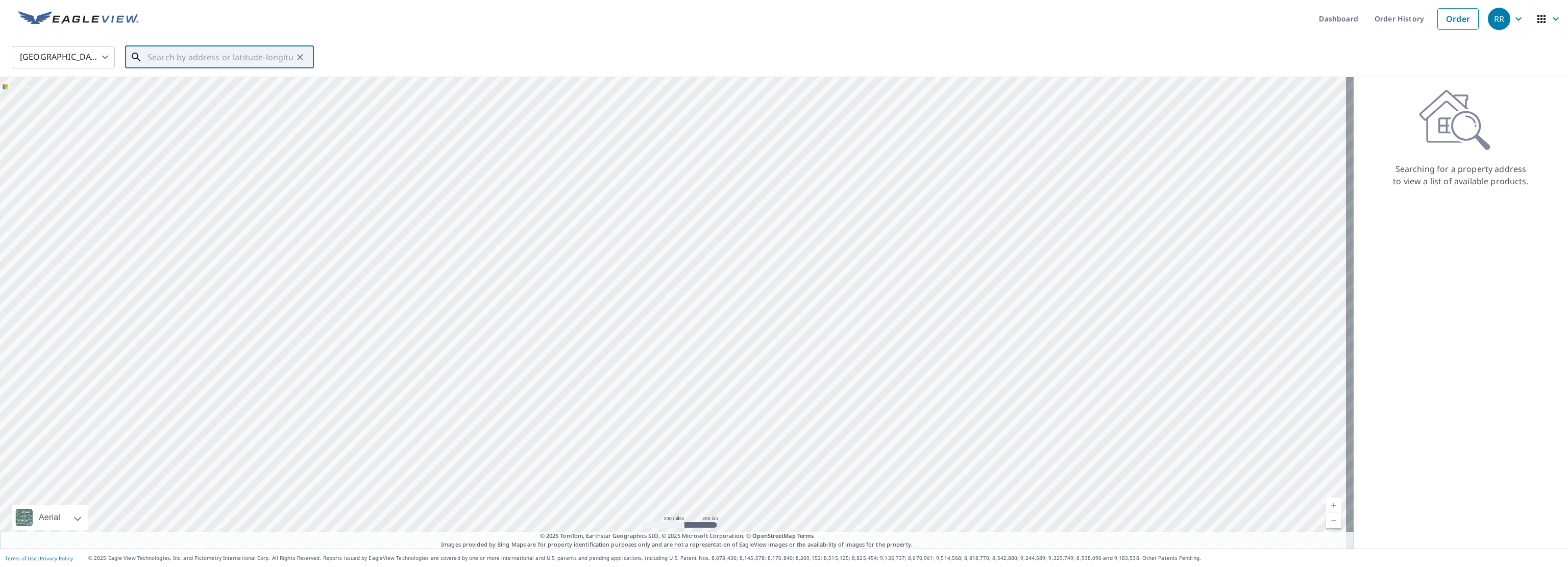
click at [155, 58] on input "text" at bounding box center [220, 57] width 145 height 29
click at [193, 90] on span "[STREET_ADDRESS]" at bounding box center [225, 86] width 160 height 12
type input "[STREET_ADDRESS]"
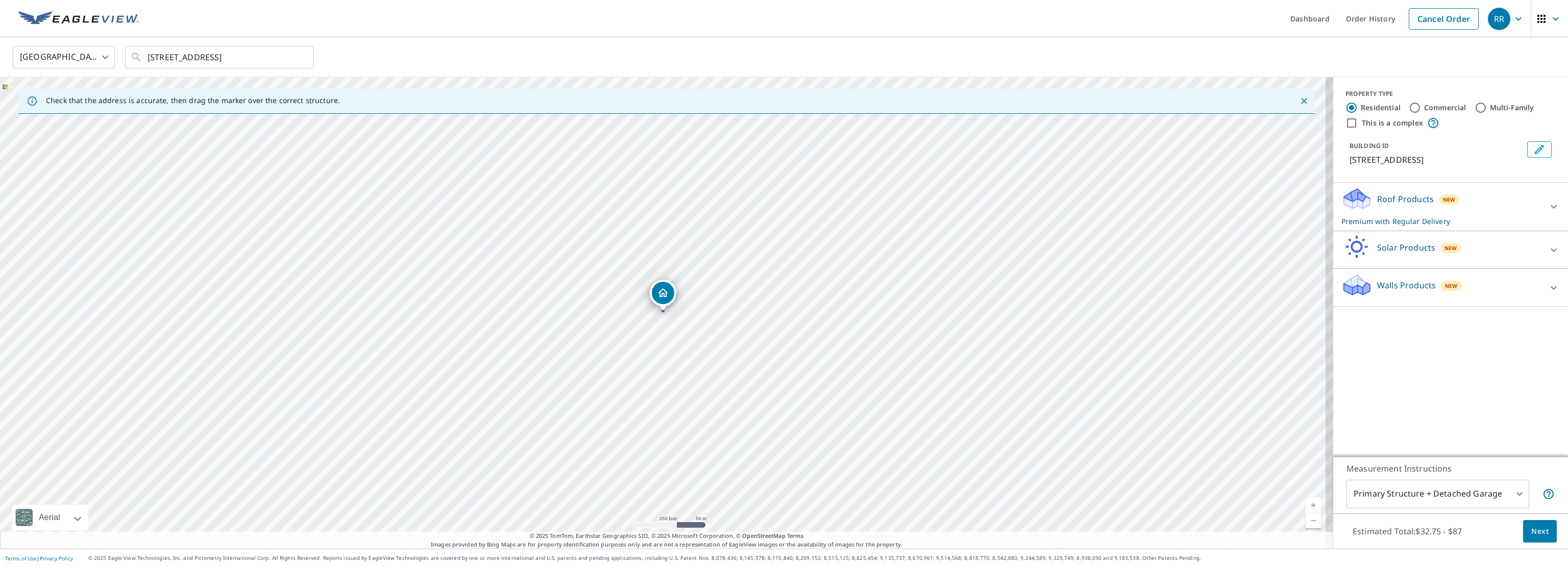
click at [1409, 202] on p "Roof Products" at bounding box center [1405, 199] width 57 height 12
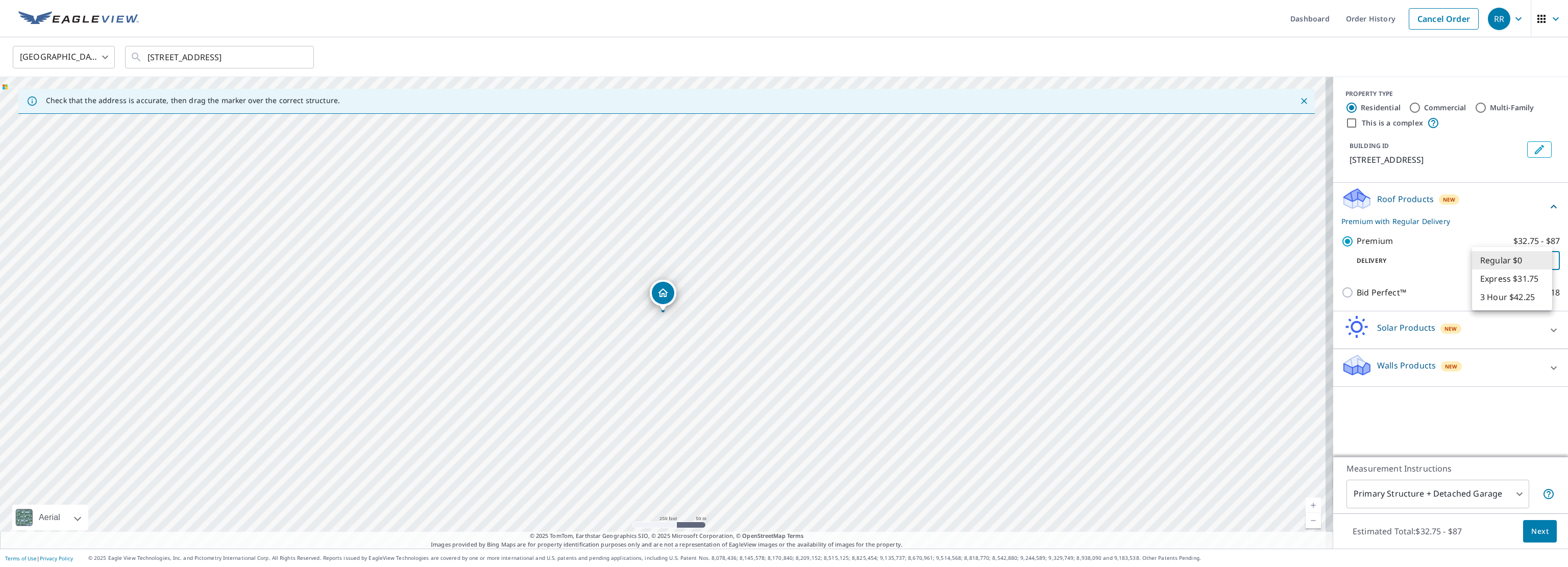
click at [1527, 257] on body "RR .favicon_svg__cls-1{fill:#8ccc4c}.favicon_svg__cls-2{fill:#0098c5} RR Dashbo…" at bounding box center [784, 284] width 1568 height 567
click at [1504, 276] on li "Express $31.75" at bounding box center [1512, 279] width 80 height 18
type input "4"
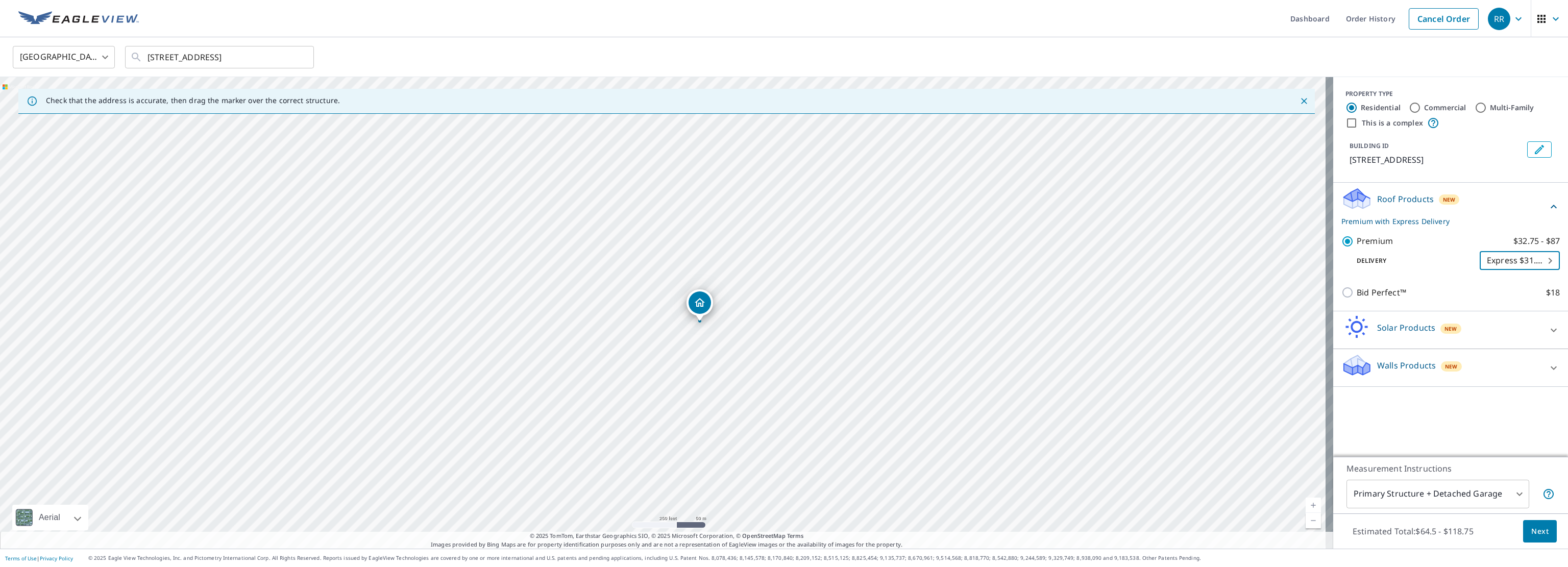
click at [1535, 530] on span "Next" at bounding box center [1540, 531] width 18 height 13
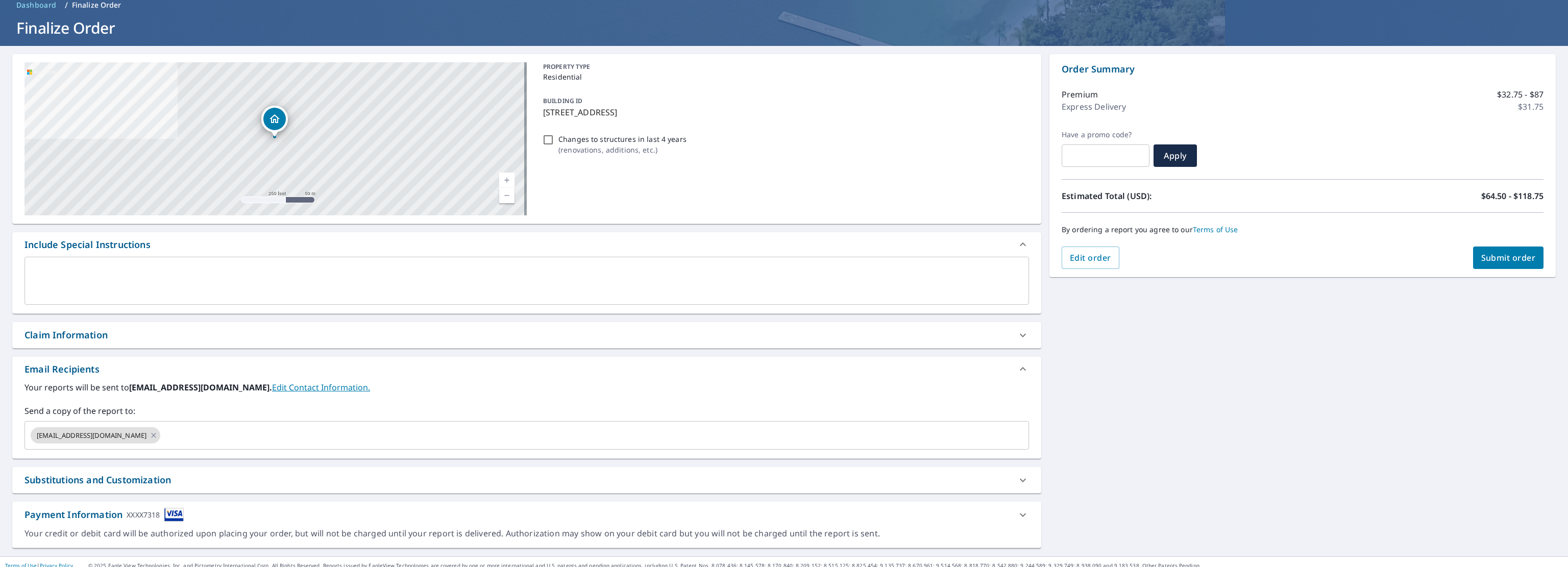
scroll to position [55, 0]
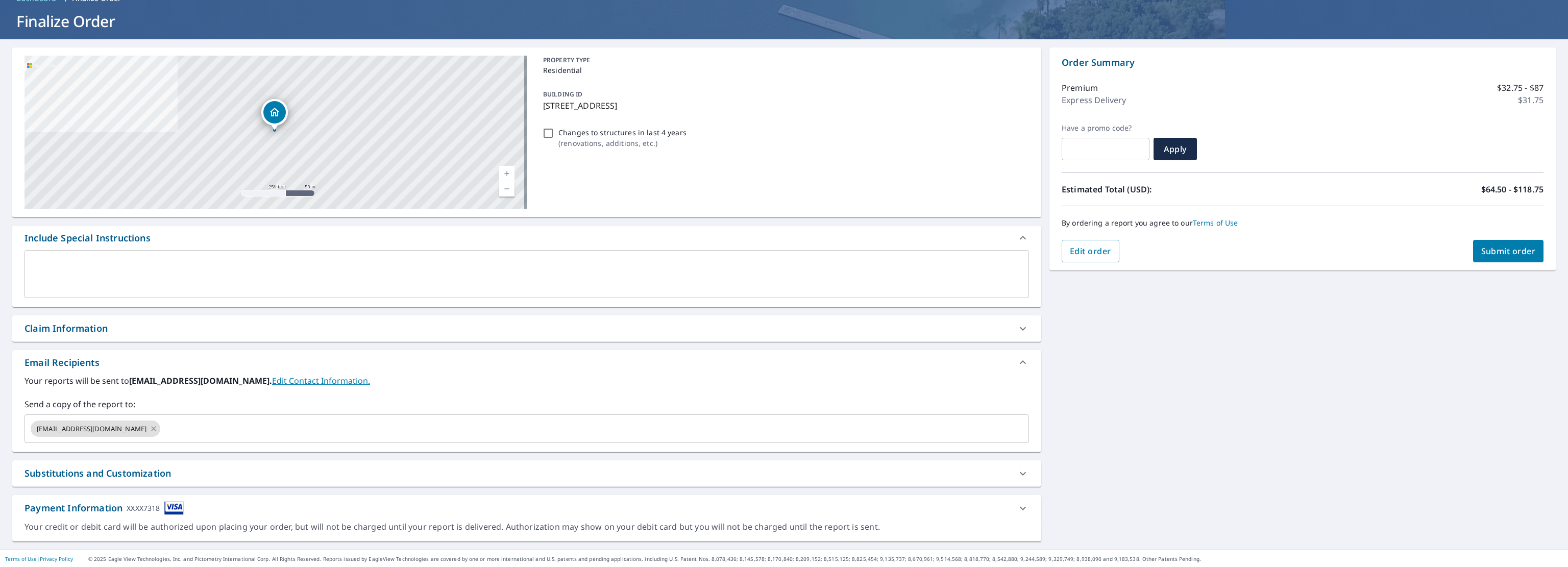
click at [1498, 254] on span "Submit order" at bounding box center [1508, 251] width 55 height 11
checkbox input "true"
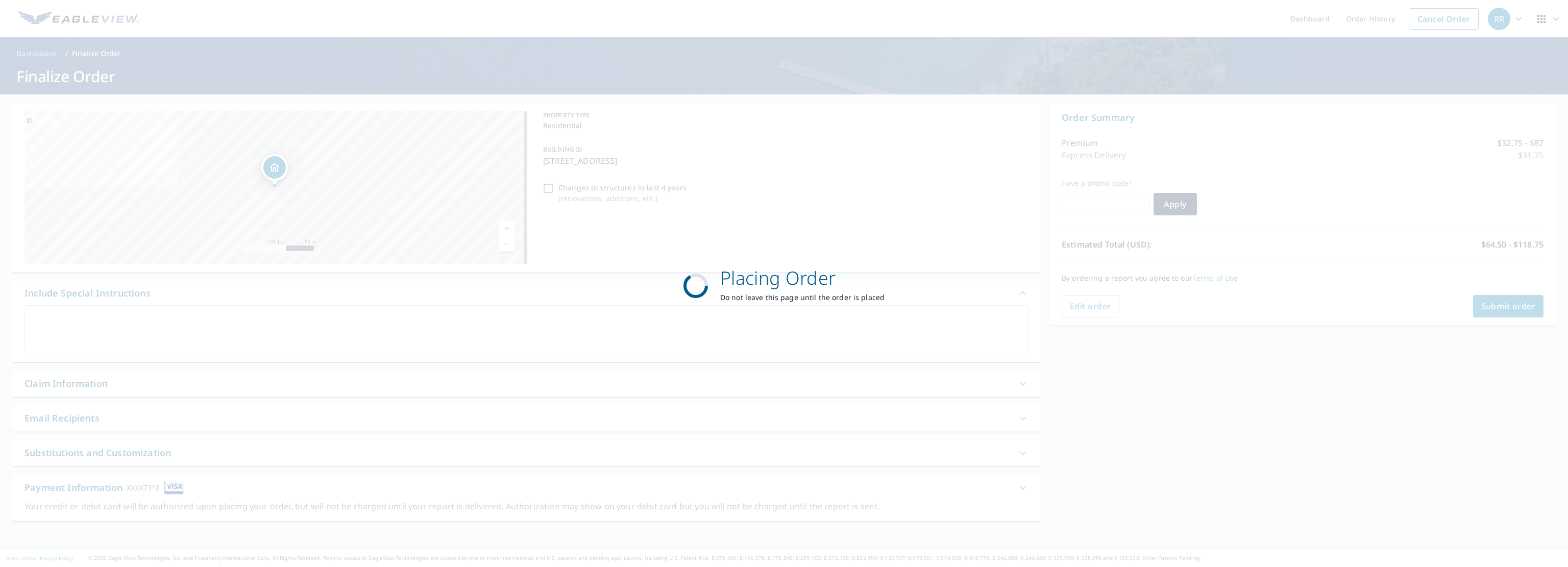
scroll to position [0, 0]
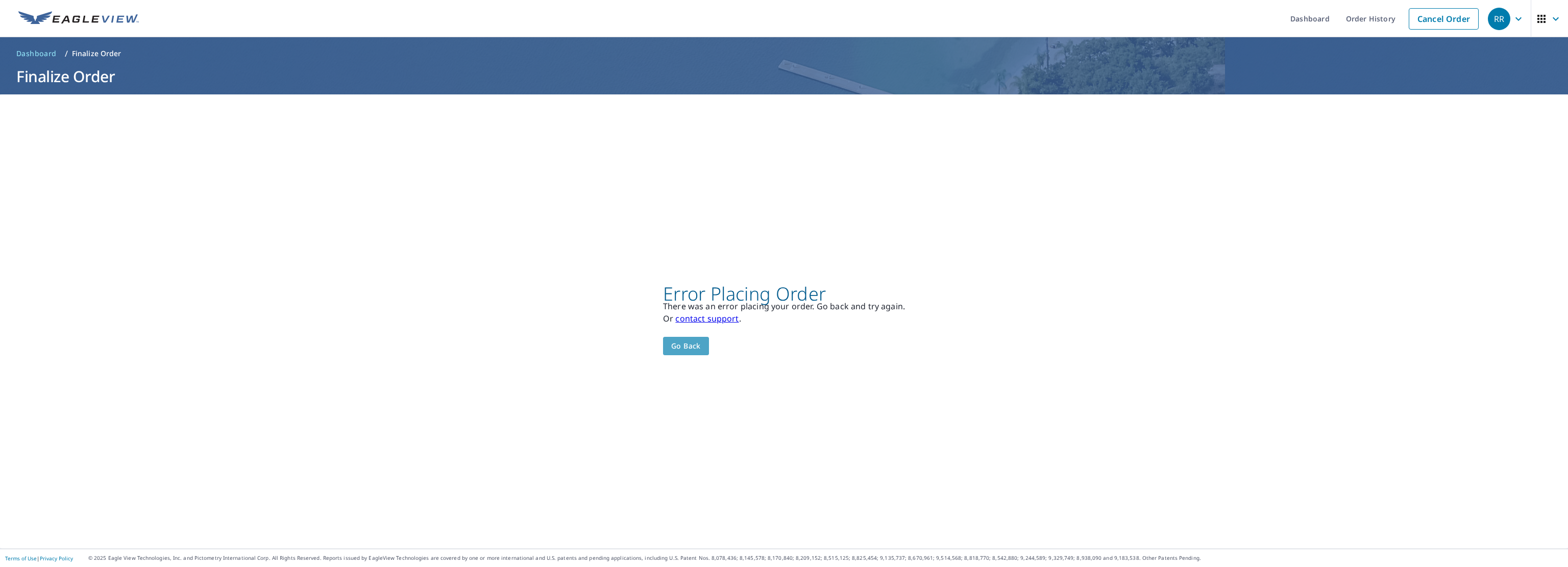
click at [682, 343] on span "Go back" at bounding box center [686, 346] width 30 height 13
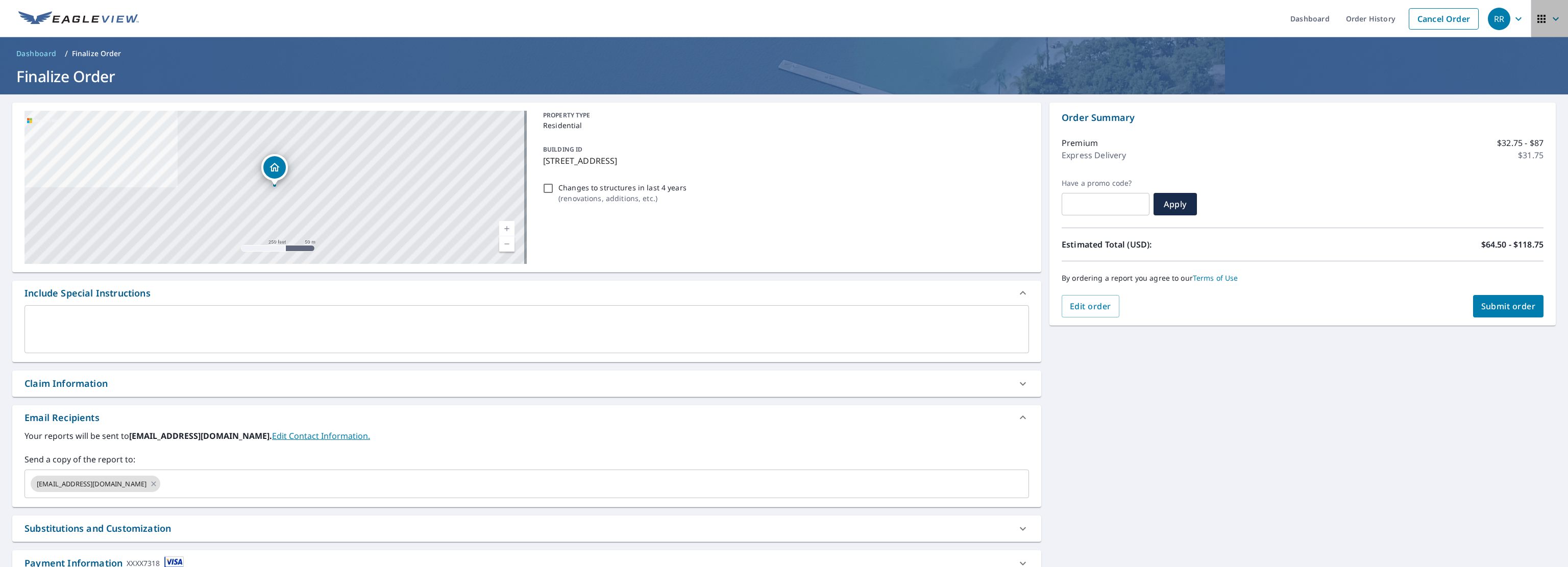
click at [1550, 16] on icon "button" at bounding box center [1556, 19] width 12 height 12
click at [1205, 17] on ul "Dashboard Order History Cancel Order" at bounding box center [814, 18] width 1339 height 37
click at [1309, 21] on link "Dashboard" at bounding box center [1309, 18] width 55 height 37
checkbox input "true"
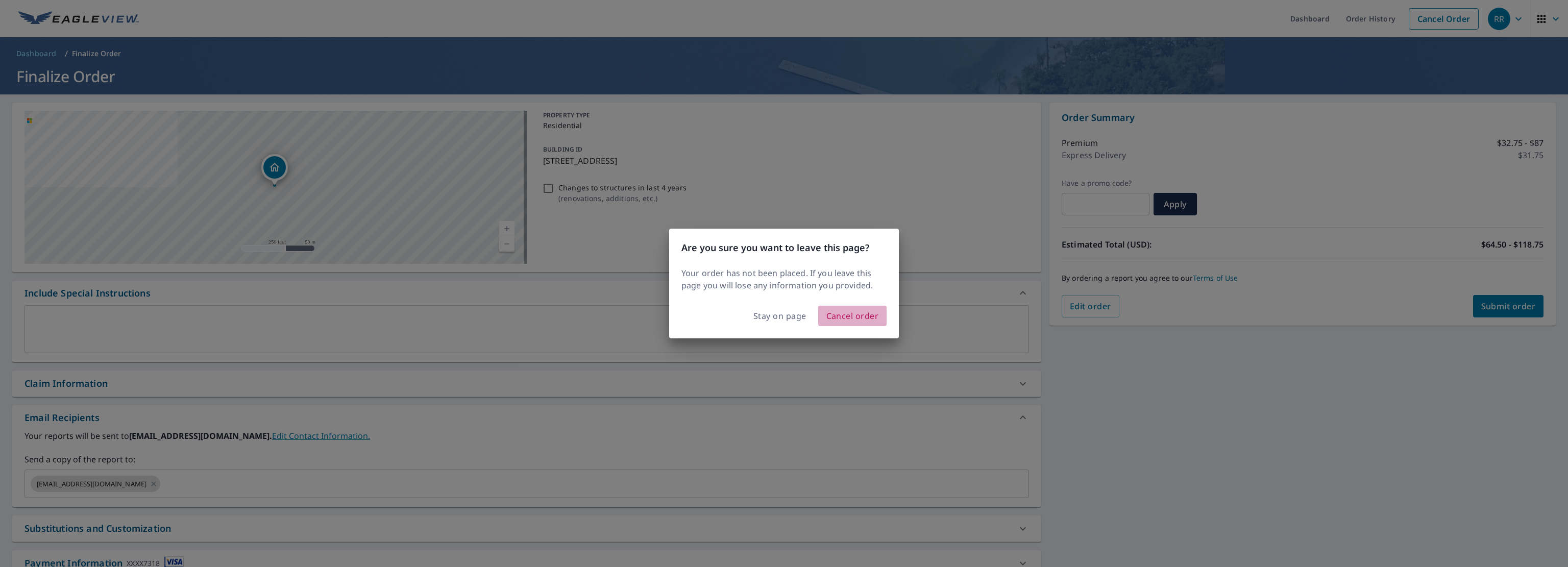
click at [845, 308] on span "Cancel order" at bounding box center [853, 315] width 52 height 14
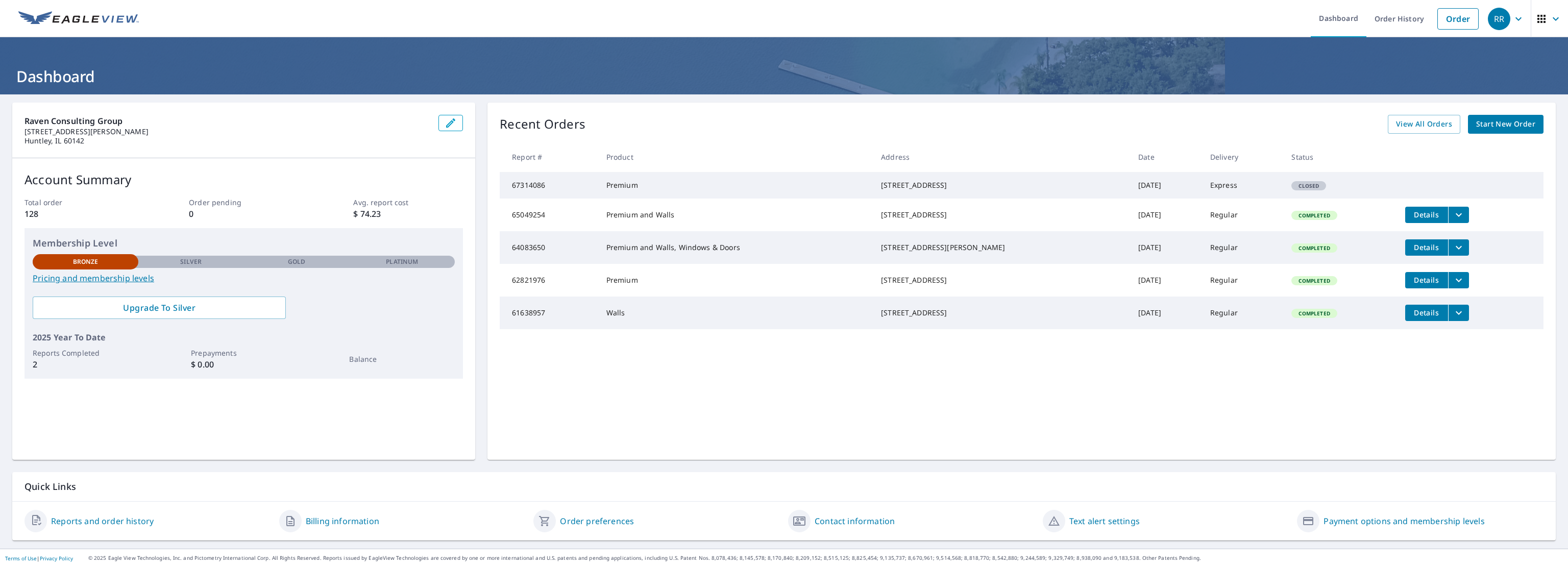
click at [323, 523] on link "Billing information" at bounding box center [342, 521] width 74 height 12
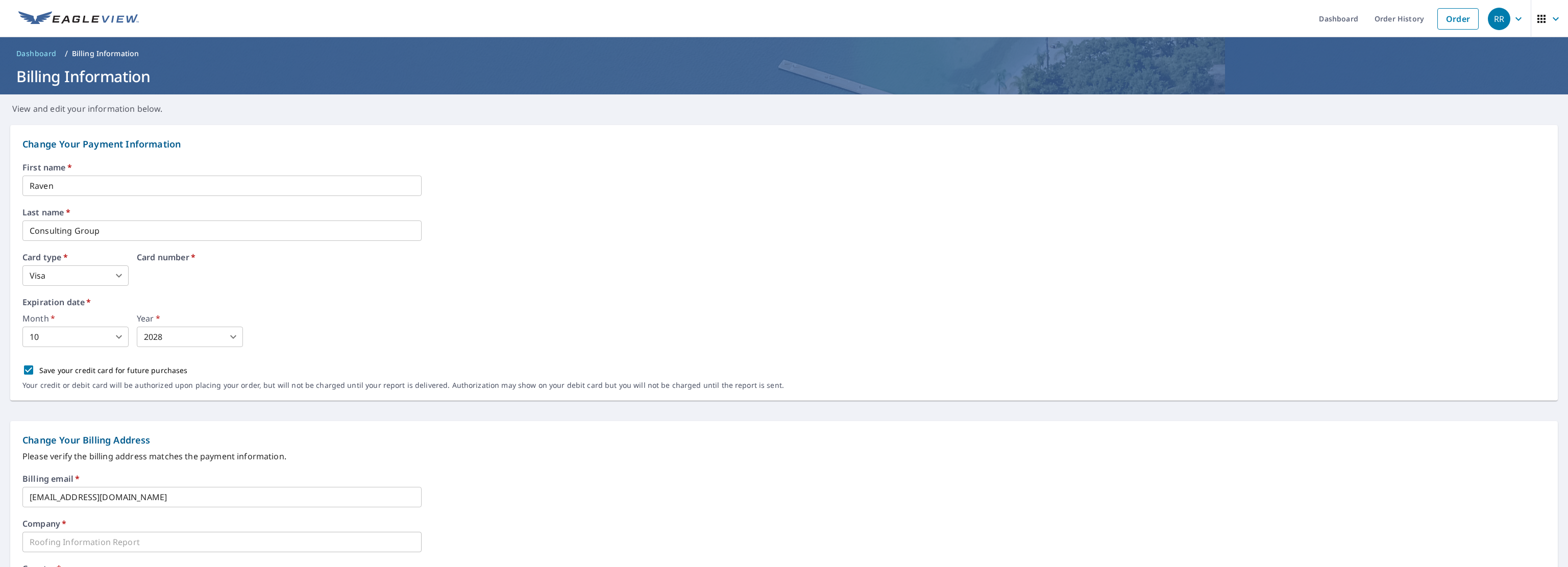
click at [188, 271] on div "Card number   *" at bounding box center [279, 270] width 285 height 33
click at [186, 256] on label "Card number   *" at bounding box center [279, 257] width 285 height 8
click at [82, 262] on div "Card type   * Visa 2 ​" at bounding box center [75, 270] width 106 height 33
click at [83, 274] on body "RR .favicon_svg__cls-1{fill:#8ccc4c}.favicon_svg__cls-2{fill:#0098c5} RR Dashbo…" at bounding box center [784, 284] width 1568 height 567
click at [52, 302] on li "American Express" at bounding box center [75, 299] width 106 height 18
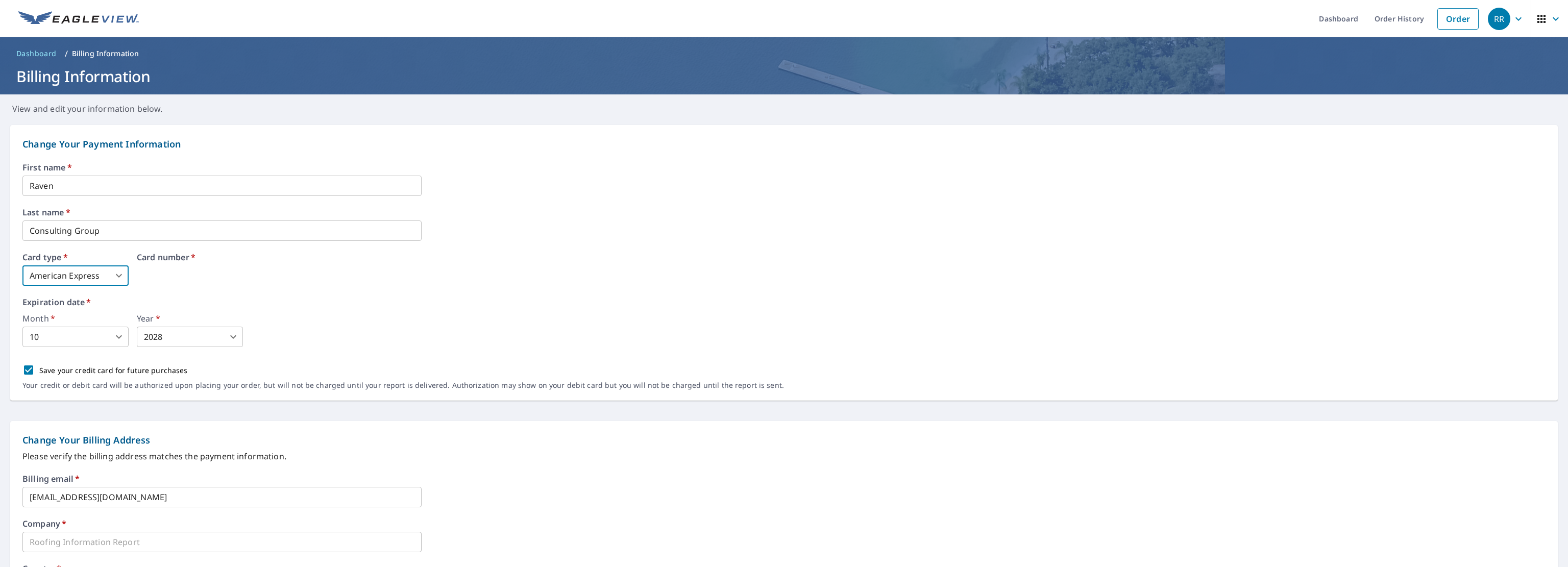
click at [100, 336] on body "RR .favicon_svg__cls-1{fill:#8ccc4c}.favicon_svg__cls-2{fill:#0098c5} RR Dashbo…" at bounding box center [784, 284] width 1568 height 567
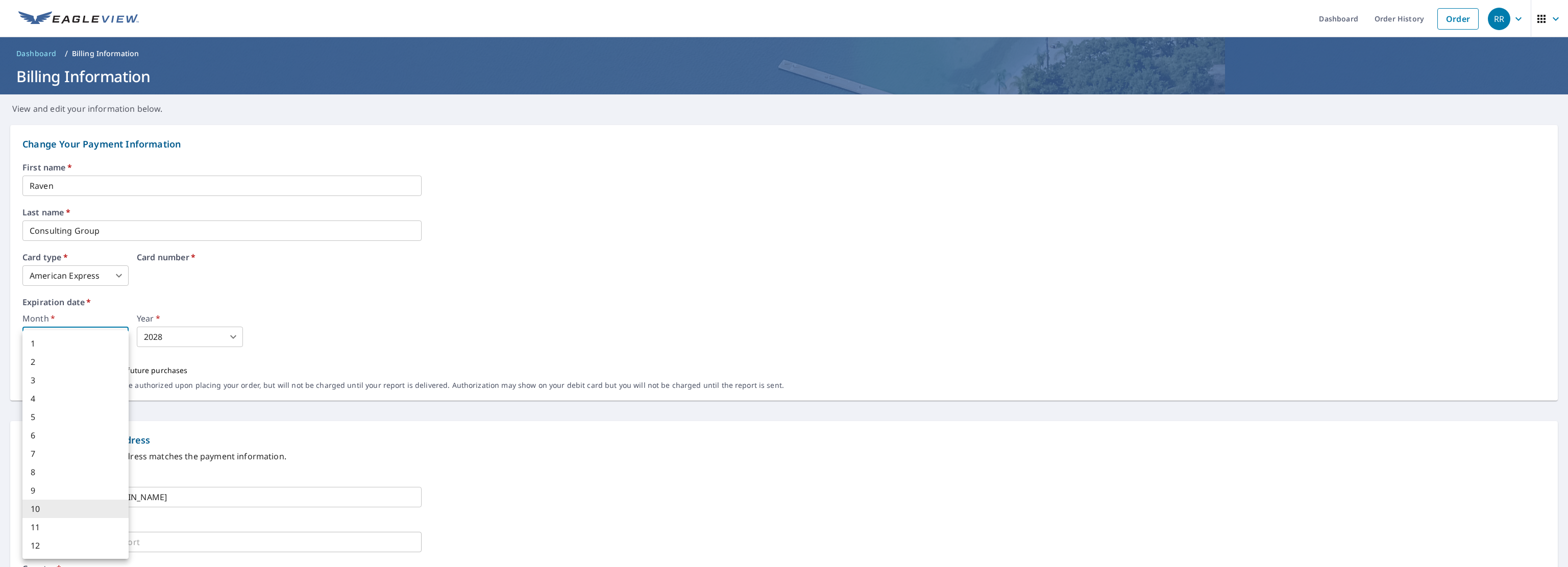
click at [175, 273] on div at bounding box center [784, 284] width 1568 height 567
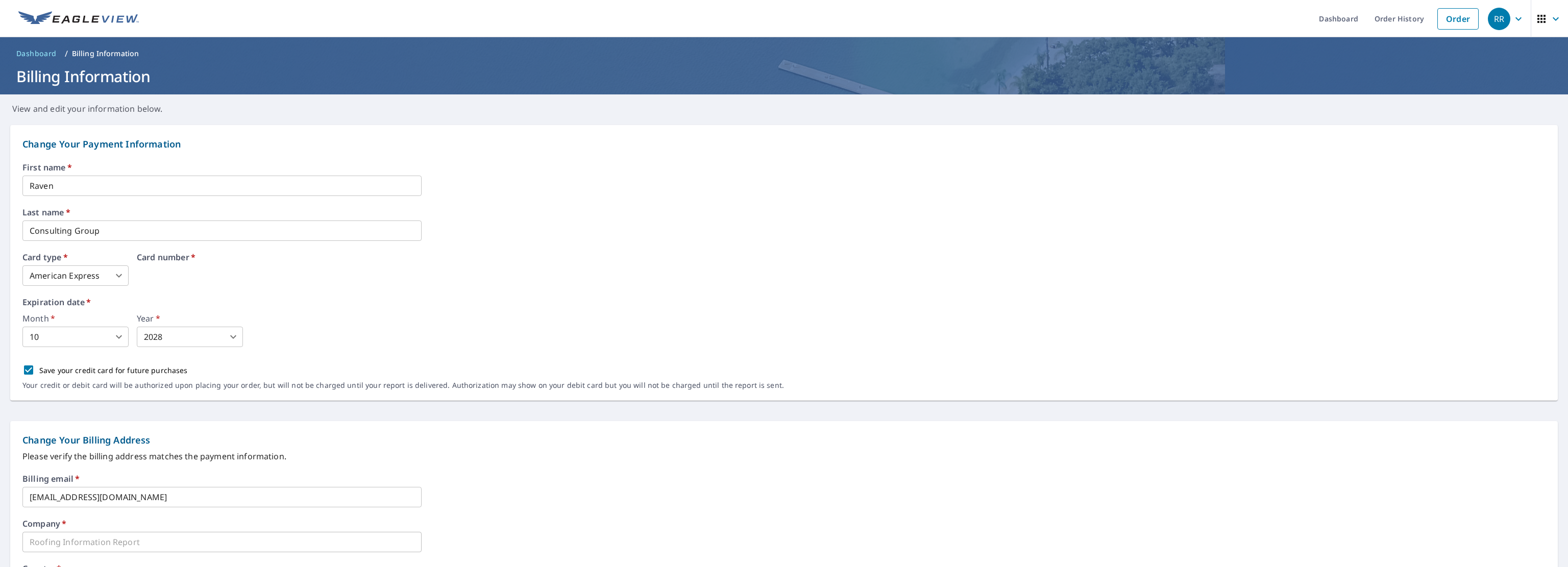
click at [150, 281] on div "Card number   *" at bounding box center [279, 270] width 285 height 33
click at [159, 275] on div "Card number   *" at bounding box center [279, 270] width 285 height 33
click at [198, 272] on div "Card number   *" at bounding box center [279, 270] width 285 height 33
click at [201, 254] on label "Card number   *" at bounding box center [279, 257] width 285 height 8
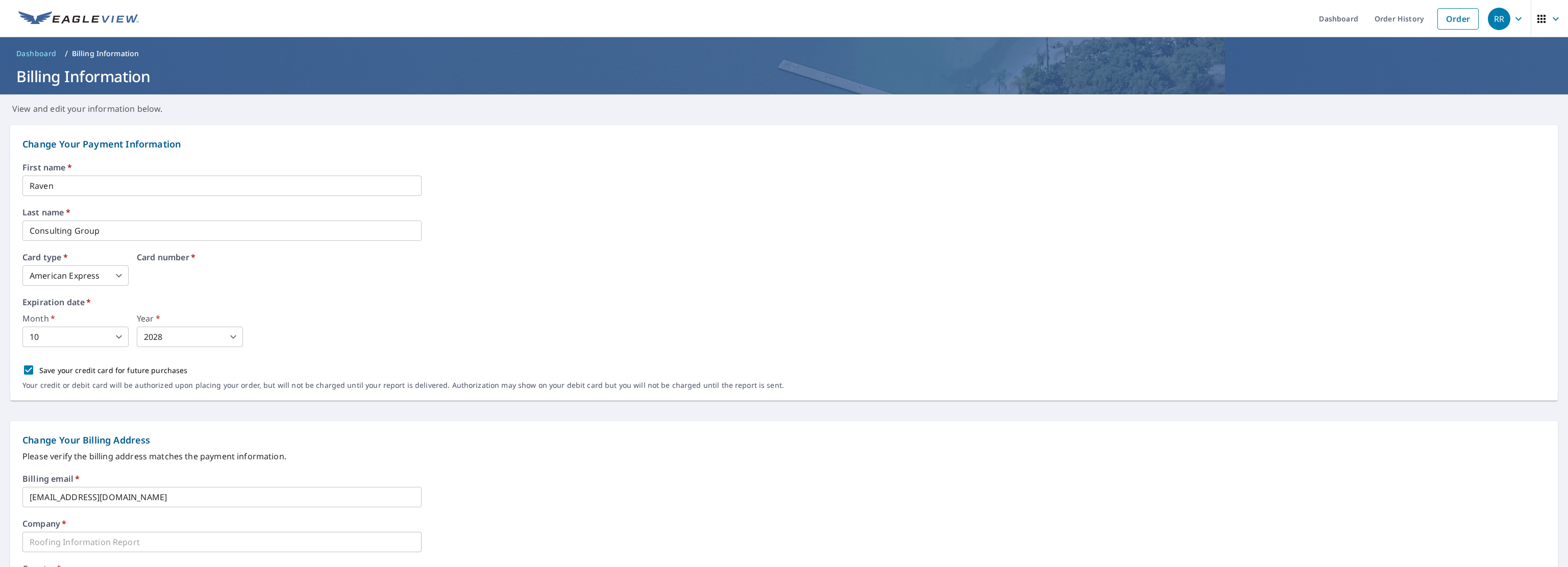
drag, startPoint x: 164, startPoint y: 252, endPoint x: 147, endPoint y: 277, distance: 30.2
click at [164, 253] on label "Card number   *" at bounding box center [279, 257] width 285 height 8
click at [147, 277] on div "Card number   *" at bounding box center [279, 270] width 285 height 33
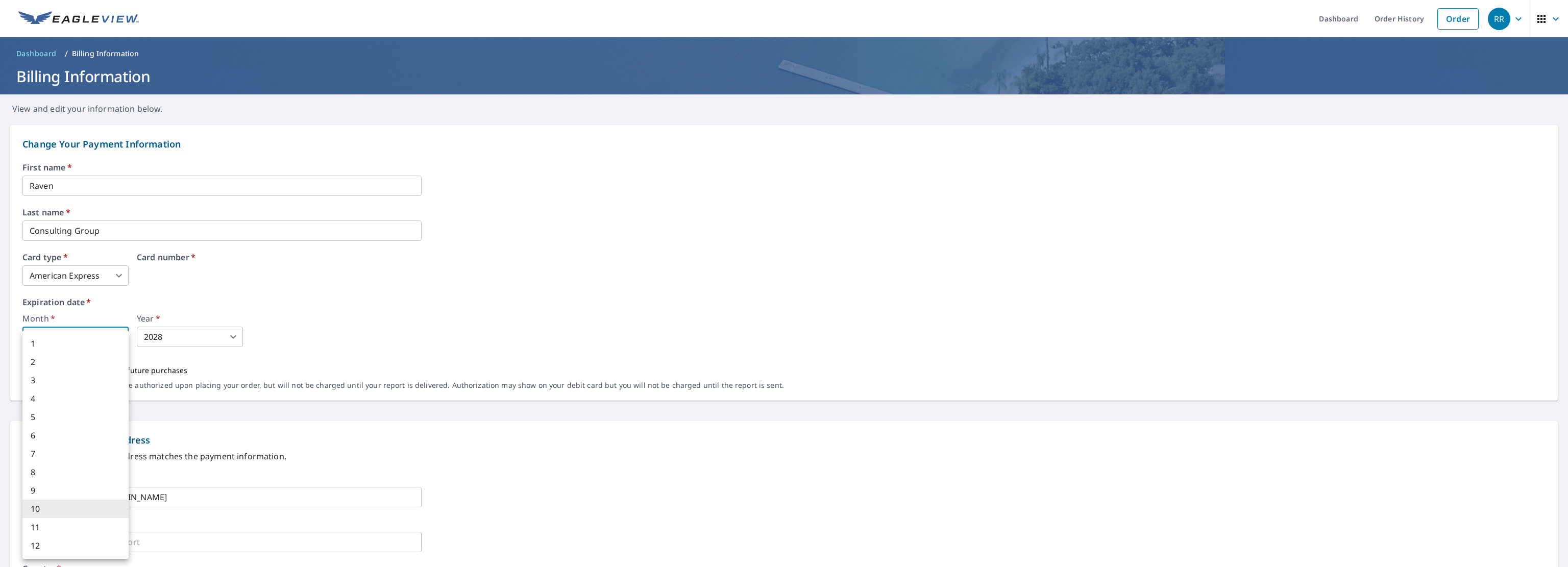
click at [41, 335] on body "RR .favicon_svg__cls-1{fill:#8ccc4c}.favicon_svg__cls-2{fill:#0098c5} RR Dashbo…" at bounding box center [784, 284] width 1568 height 567
click at [580, 297] on div at bounding box center [784, 284] width 1568 height 567
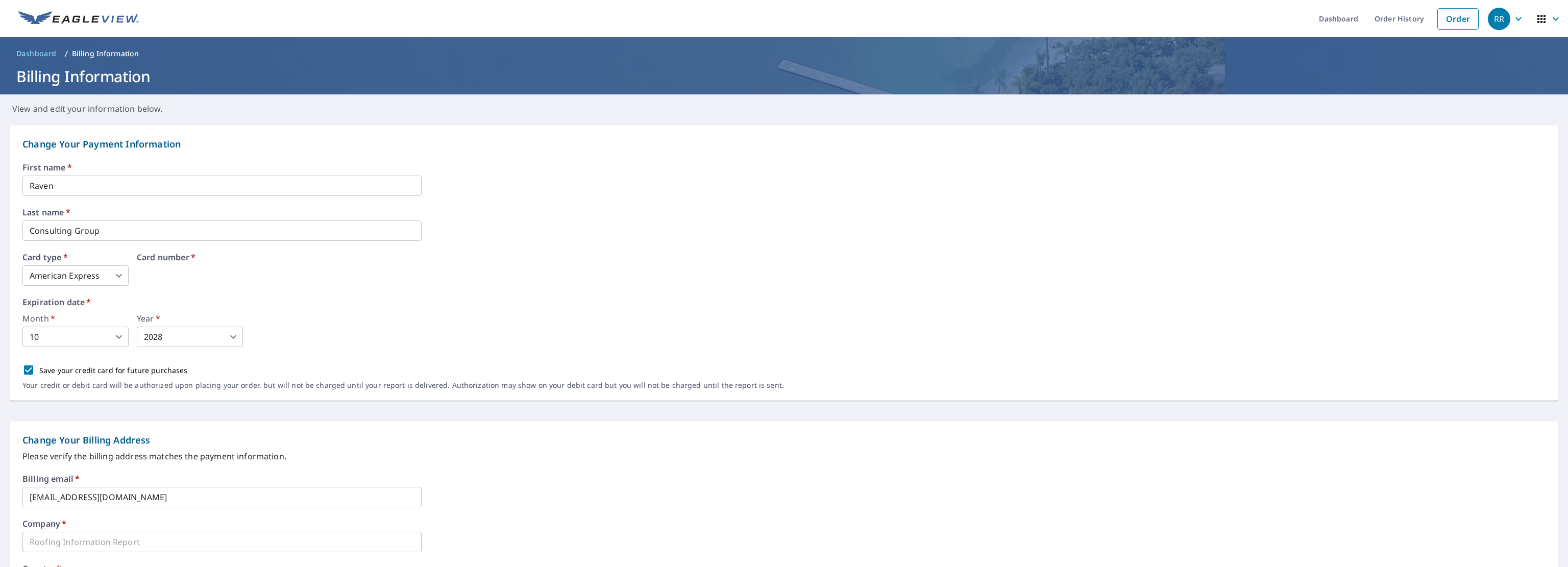
click at [147, 280] on div "Card number   *" at bounding box center [279, 270] width 285 height 33
click at [112, 277] on body "RR .favicon_svg__cls-1{fill:#8ccc4c}.favicon_svg__cls-2{fill:#0098c5} RR Dashbo…" at bounding box center [784, 284] width 1568 height 567
click at [47, 359] on li "Discover" at bounding box center [75, 354] width 106 height 18
click at [105, 273] on body "RR .favicon_svg__cls-1{fill:#8ccc4c}.favicon_svg__cls-2{fill:#0098c5} RR Dashbo…" at bounding box center [784, 284] width 1568 height 567
click at [60, 300] on li "American Express" at bounding box center [75, 299] width 106 height 18
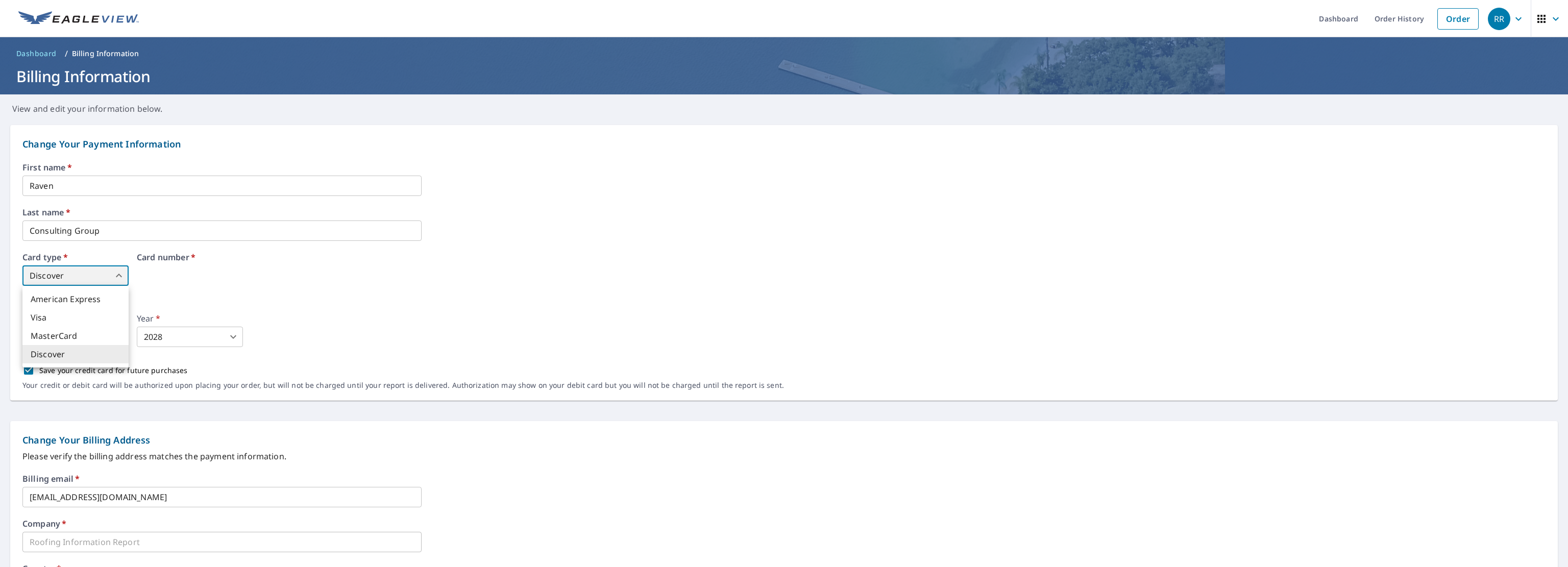
type input "1"
click at [128, 276] on div "Card type   * American Express 1 ​ Card number   *" at bounding box center [784, 270] width 1523 height 33
click at [182, 276] on div "Card number   *" at bounding box center [279, 270] width 285 height 33
drag, startPoint x: 197, startPoint y: 257, endPoint x: 160, endPoint y: 248, distance: 38.1
click at [197, 258] on label "Card number   *" at bounding box center [279, 257] width 285 height 8
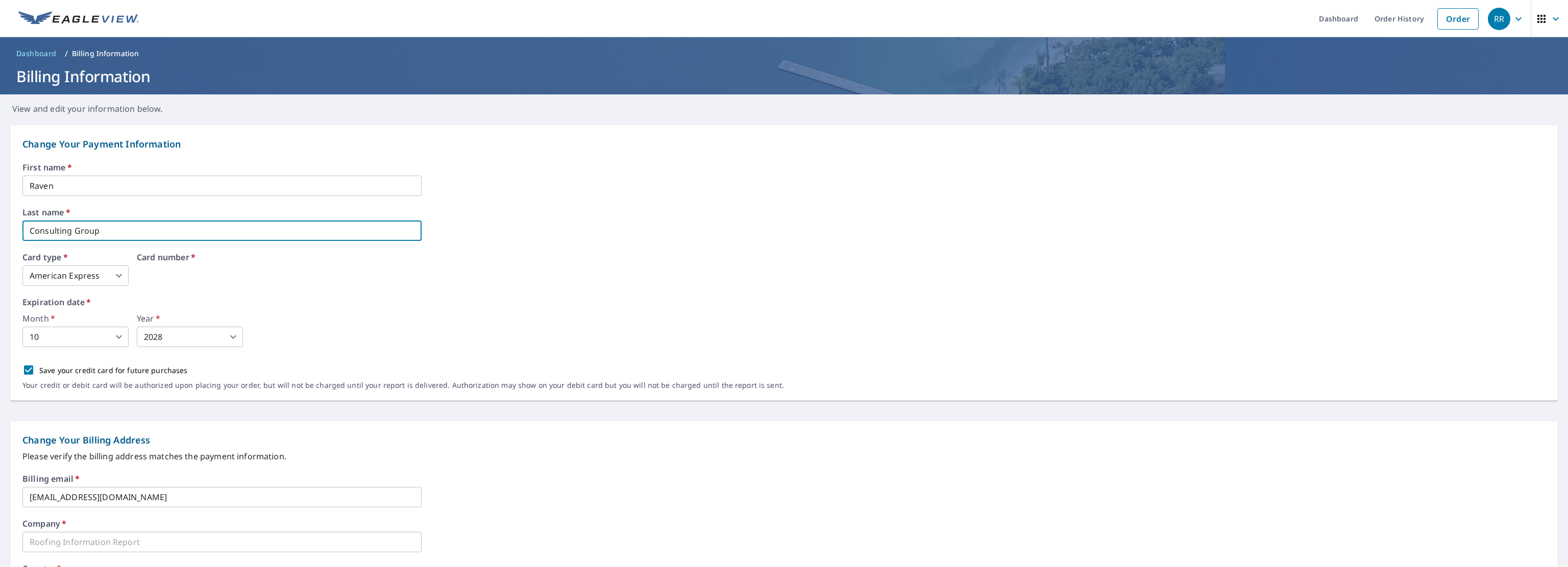
click at [108, 223] on input "Consulting Group" at bounding box center [222, 231] width 399 height 21
click at [219, 288] on div "First name   * Raven ​ Last name   * Consulting Group ​ Card type   * American …" at bounding box center [784, 282] width 1523 height 237
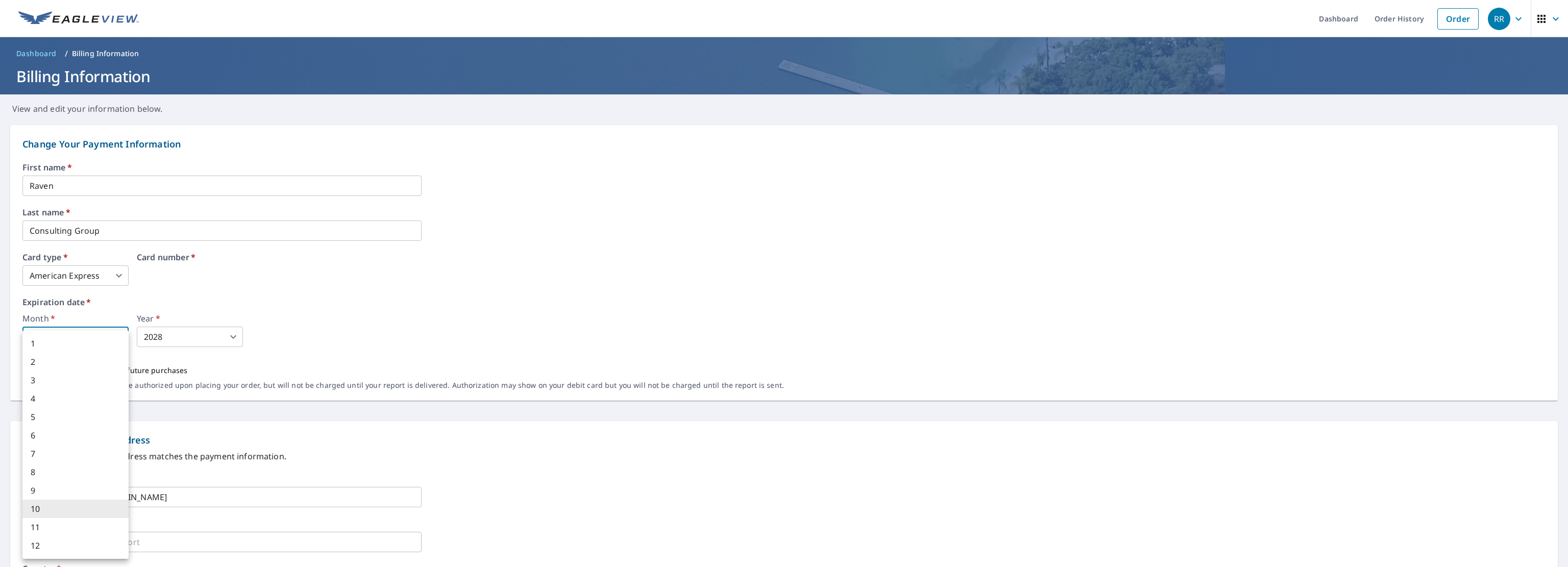
click at [80, 336] on body "RR .favicon_svg__cls-1{fill:#8ccc4c}.favicon_svg__cls-2{fill:#0098c5} RR Dashbo…" at bounding box center [784, 284] width 1568 height 567
click at [46, 513] on li "10" at bounding box center [75, 509] width 106 height 18
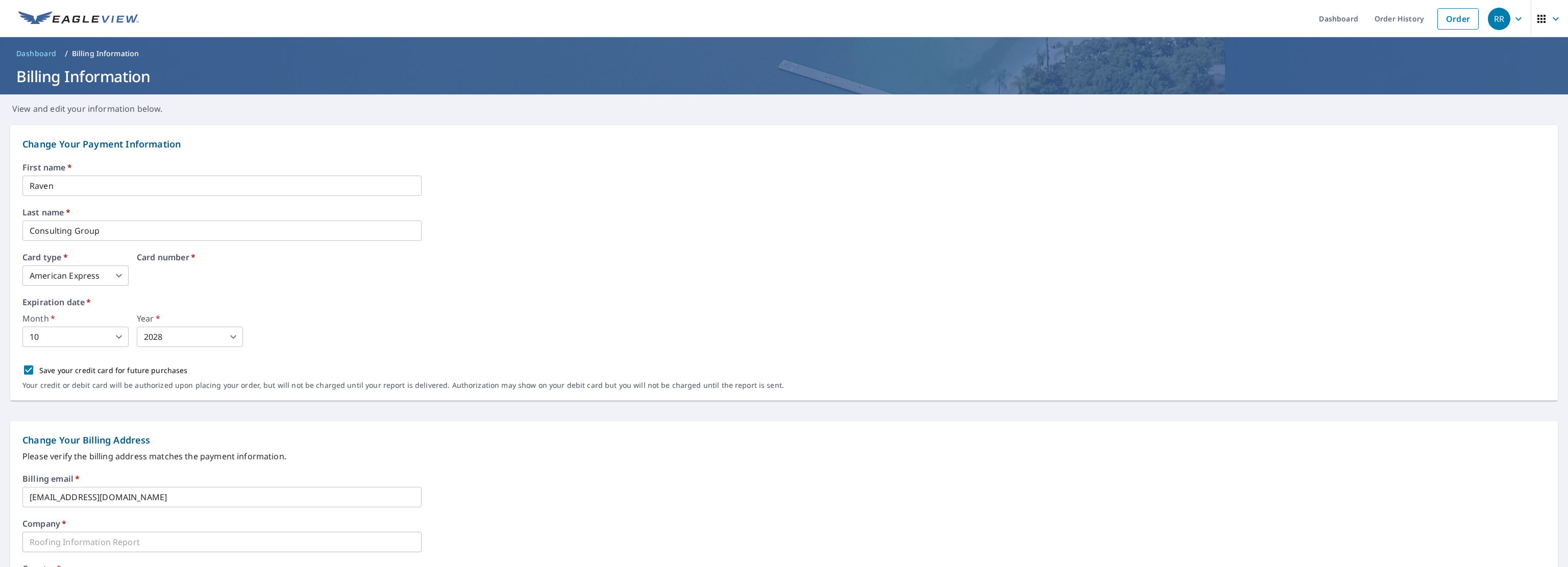
click at [257, 283] on div "Card number   *" at bounding box center [279, 270] width 285 height 33
click at [29, 369] on input "Save your credit card for future purchases" at bounding box center [28, 369] width 21 height 21
click at [98, 329] on body "RR .favicon_svg__cls-1{fill:#8ccc4c}.favicon_svg__cls-2{fill:#0098c5} RR Dashbo…" at bounding box center [784, 284] width 1568 height 567
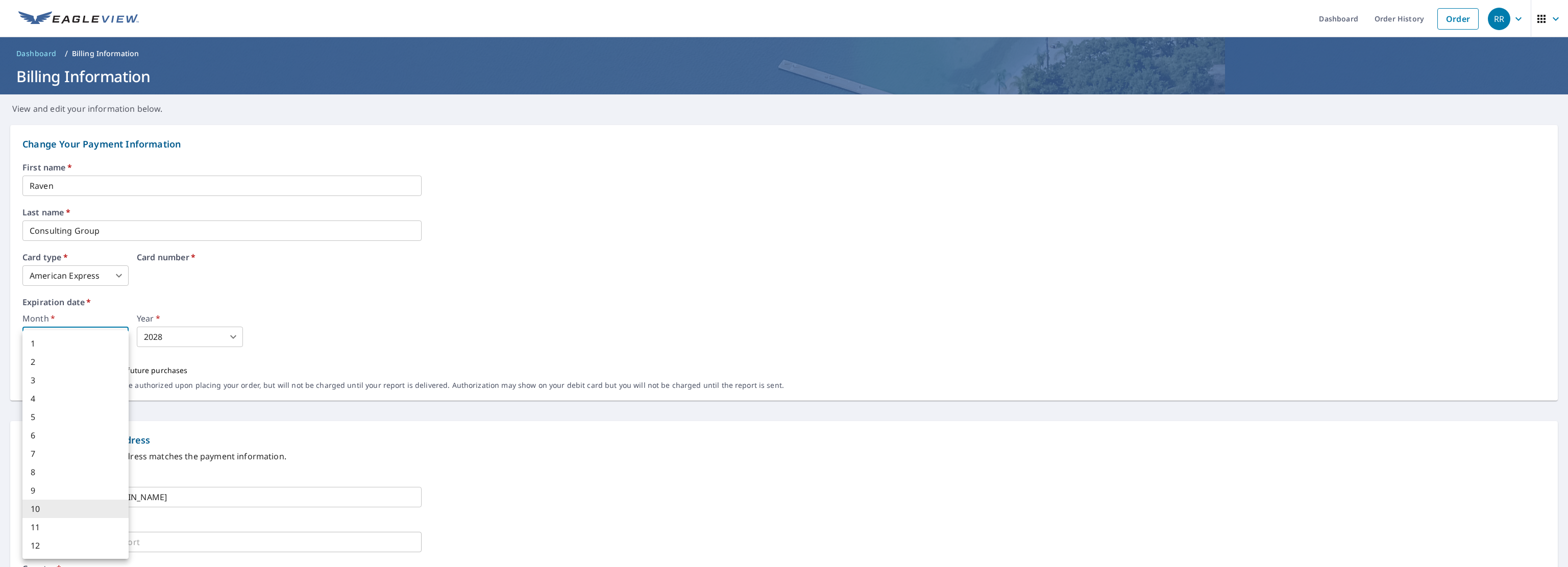
click at [285, 279] on div at bounding box center [784, 284] width 1568 height 567
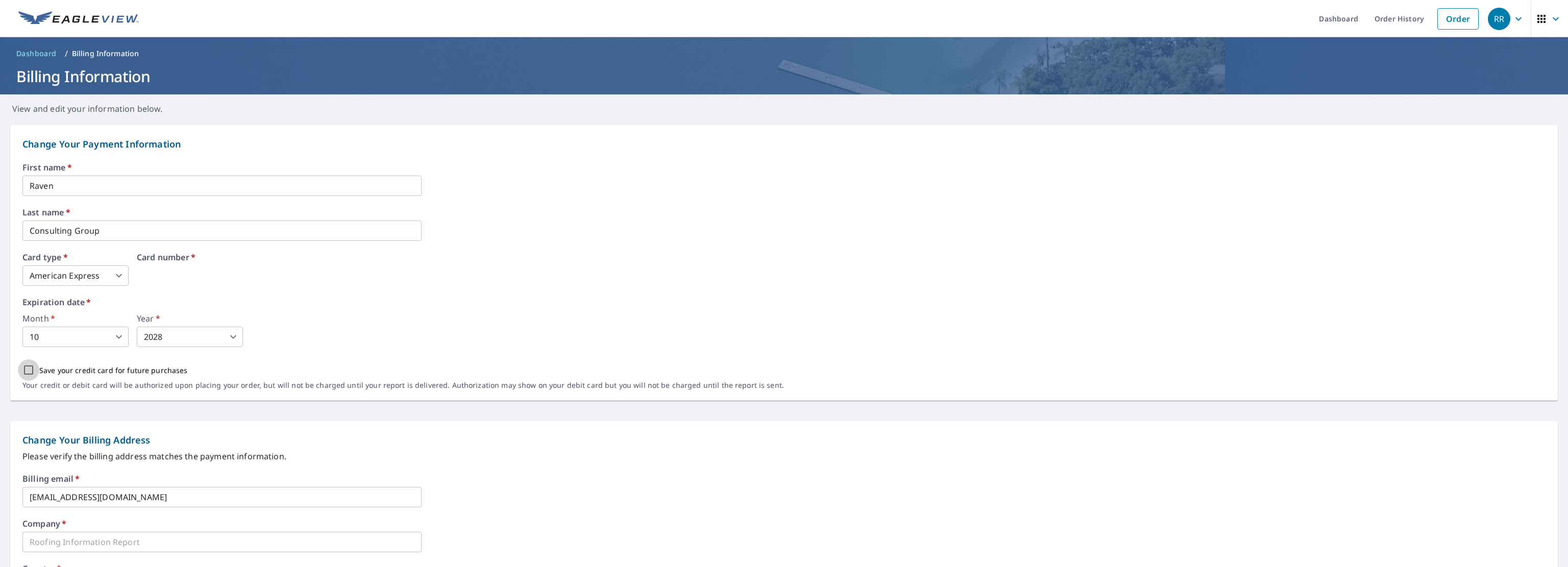
click at [28, 369] on input "Save your credit card for future purchases" at bounding box center [28, 369] width 21 height 21
checkbox input "true"
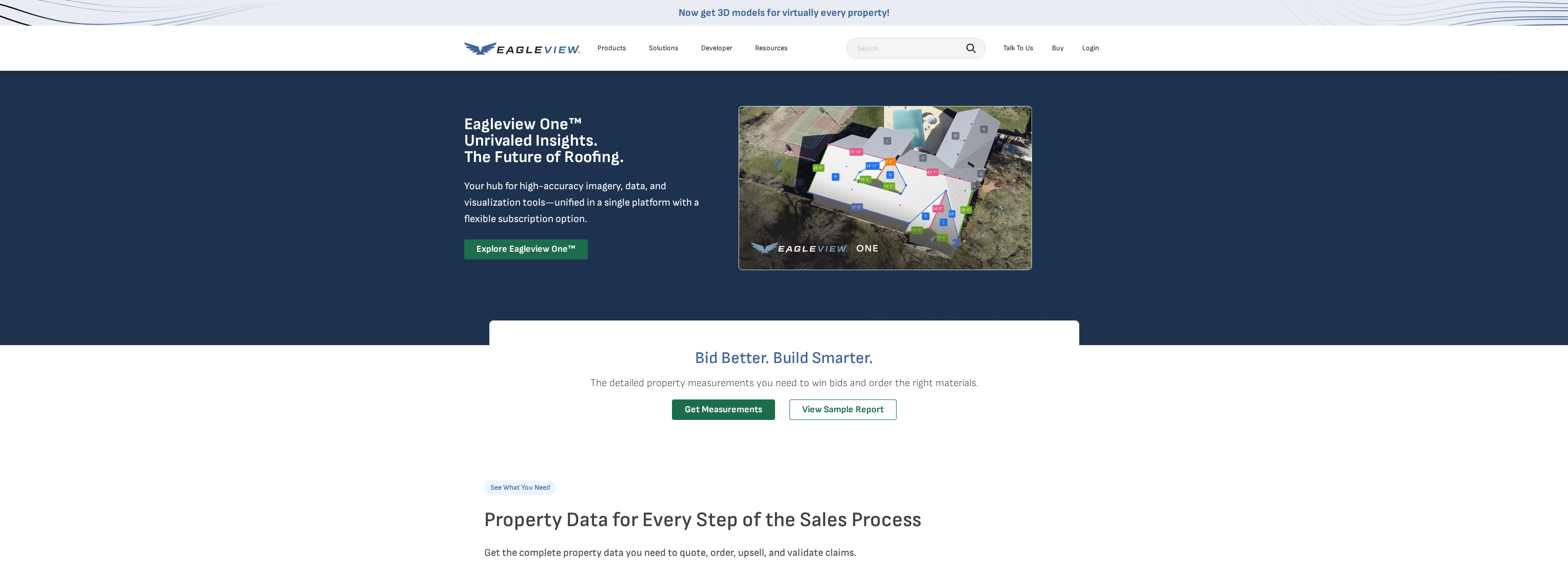
click at [1085, 49] on div "Login" at bounding box center [1091, 48] width 17 height 9
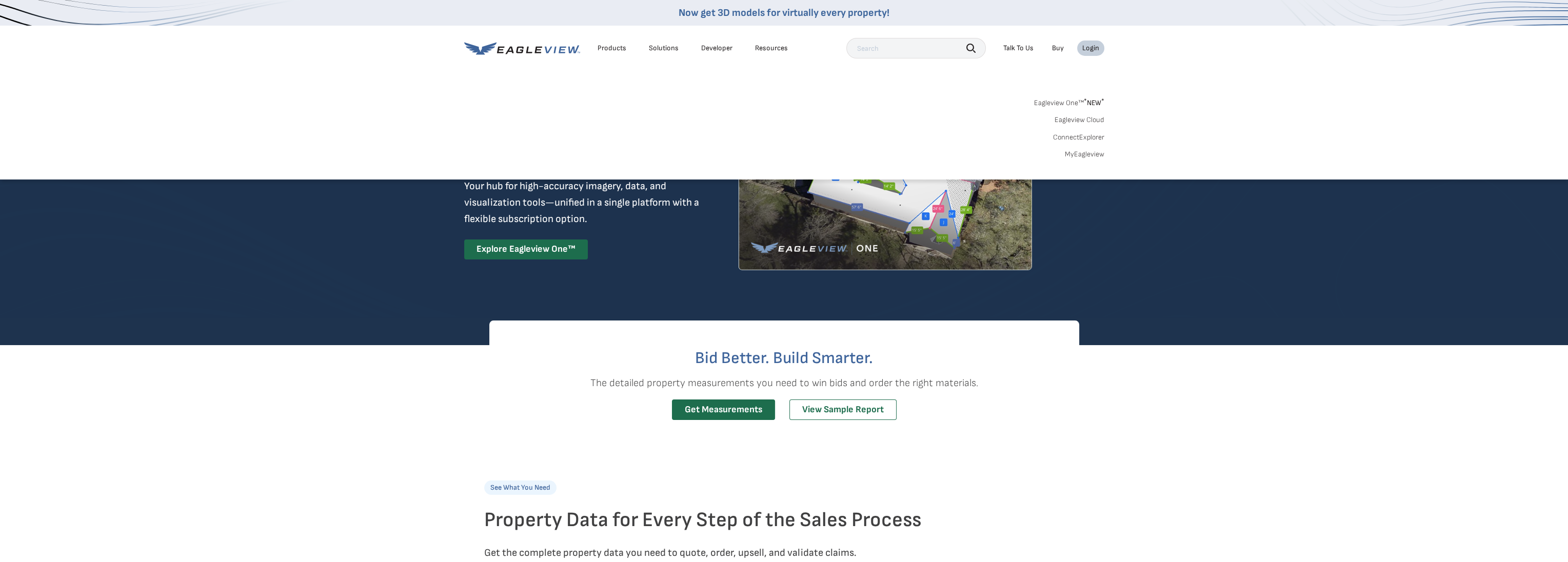
click at [1091, 48] on div "Login" at bounding box center [1091, 48] width 17 height 9
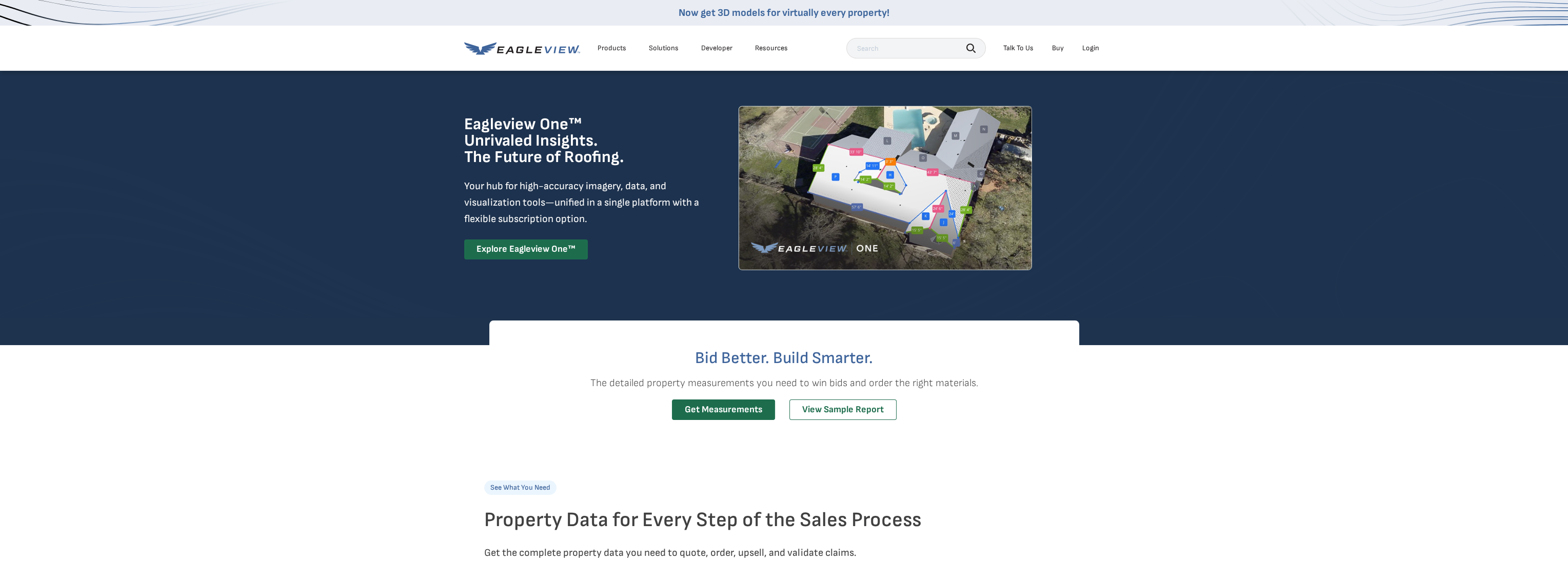
click at [1091, 48] on div "Login" at bounding box center [1091, 48] width 17 height 9
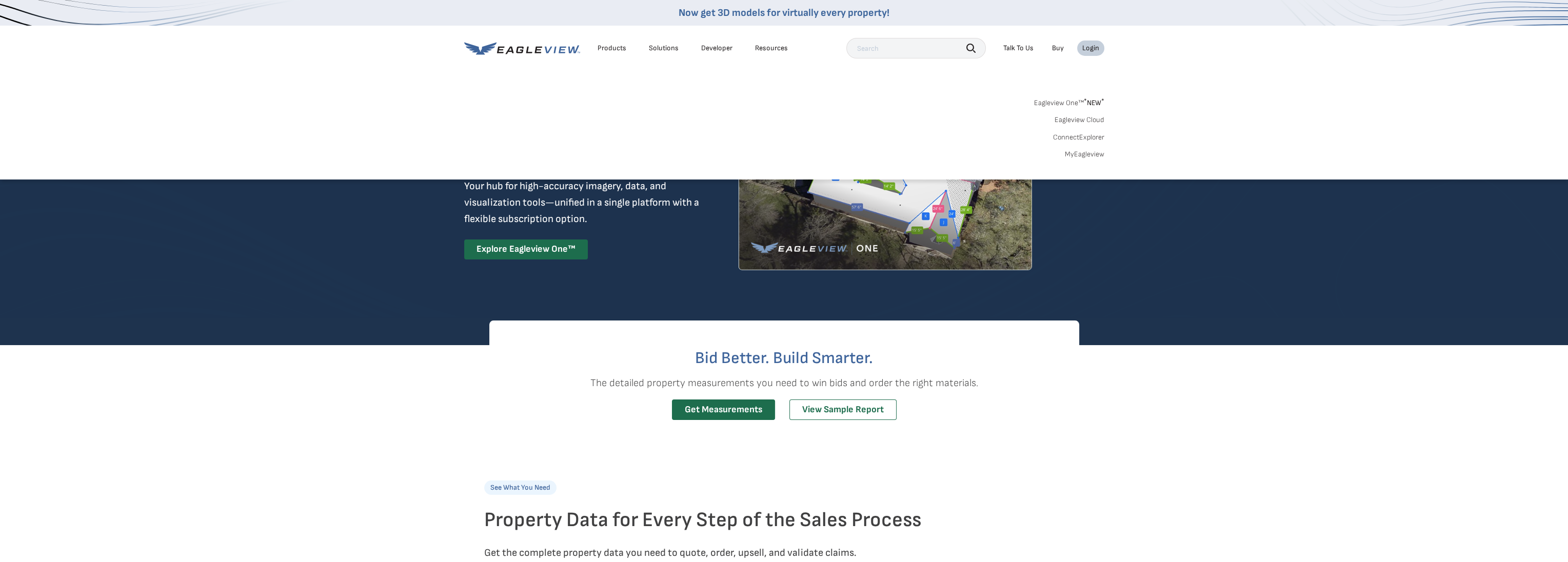
click at [1079, 103] on link "Eagleview One™ * NEW *" at bounding box center [1069, 101] width 70 height 12
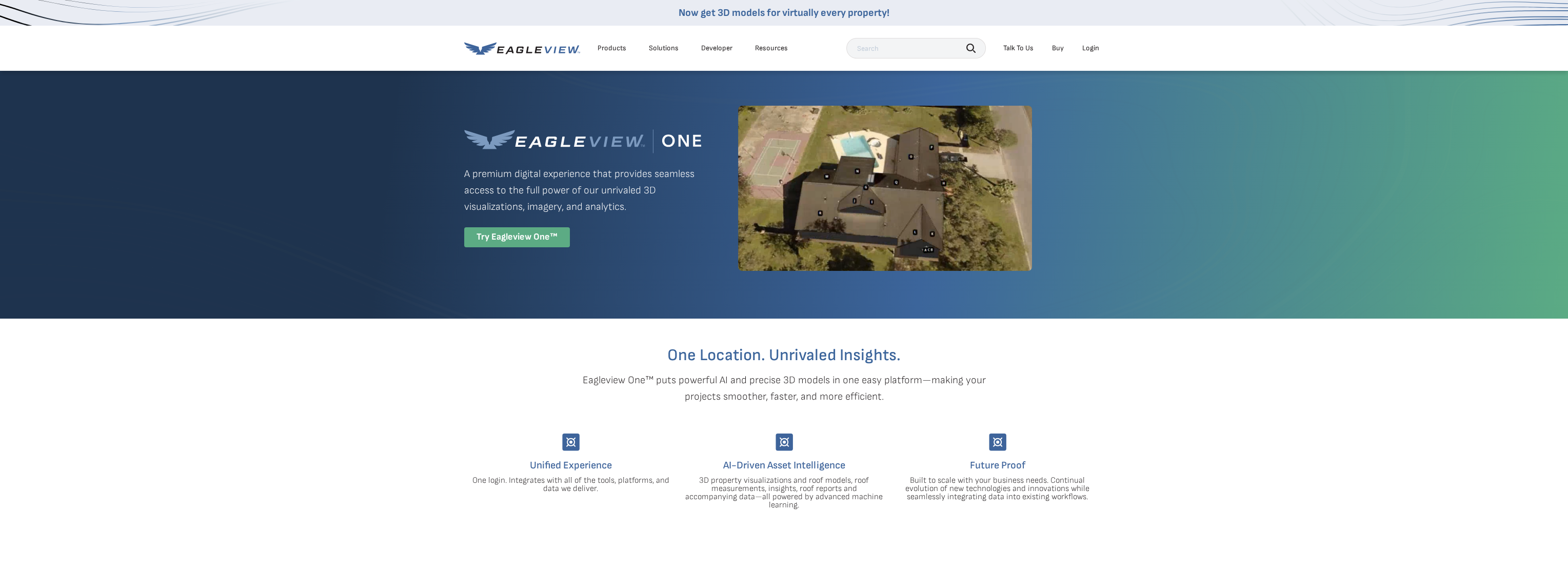
click at [491, 235] on div "Try Eagleview One™" at bounding box center [517, 237] width 106 height 20
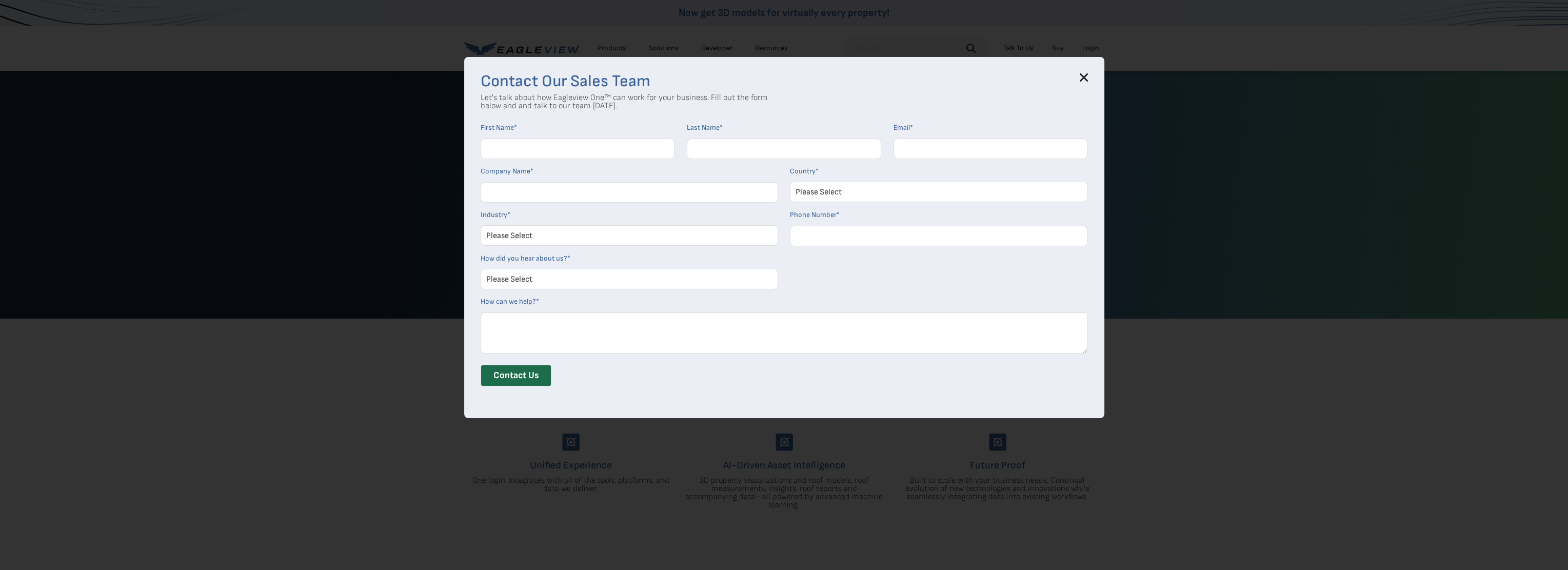
click at [1083, 77] on icon at bounding box center [1083, 77] width 8 height 8
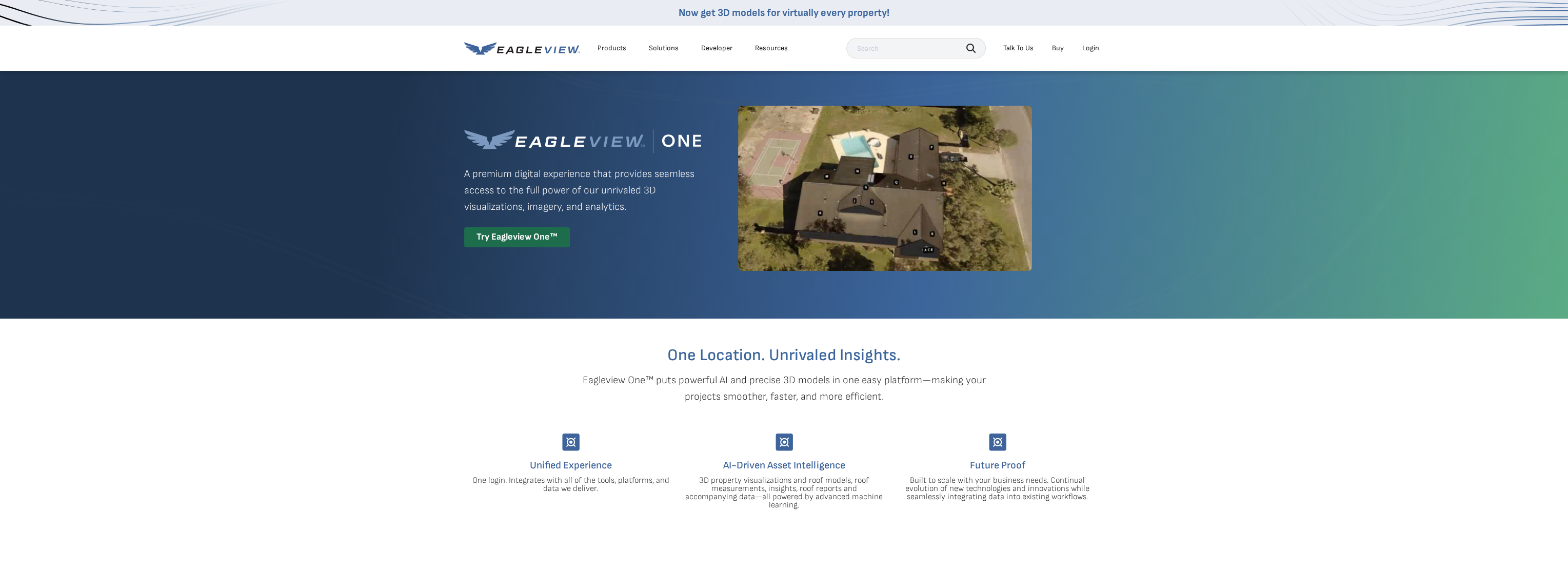
click at [1089, 53] on li "Login" at bounding box center [1091, 48] width 27 height 15
click at [1091, 46] on div "Login" at bounding box center [1091, 48] width 17 height 9
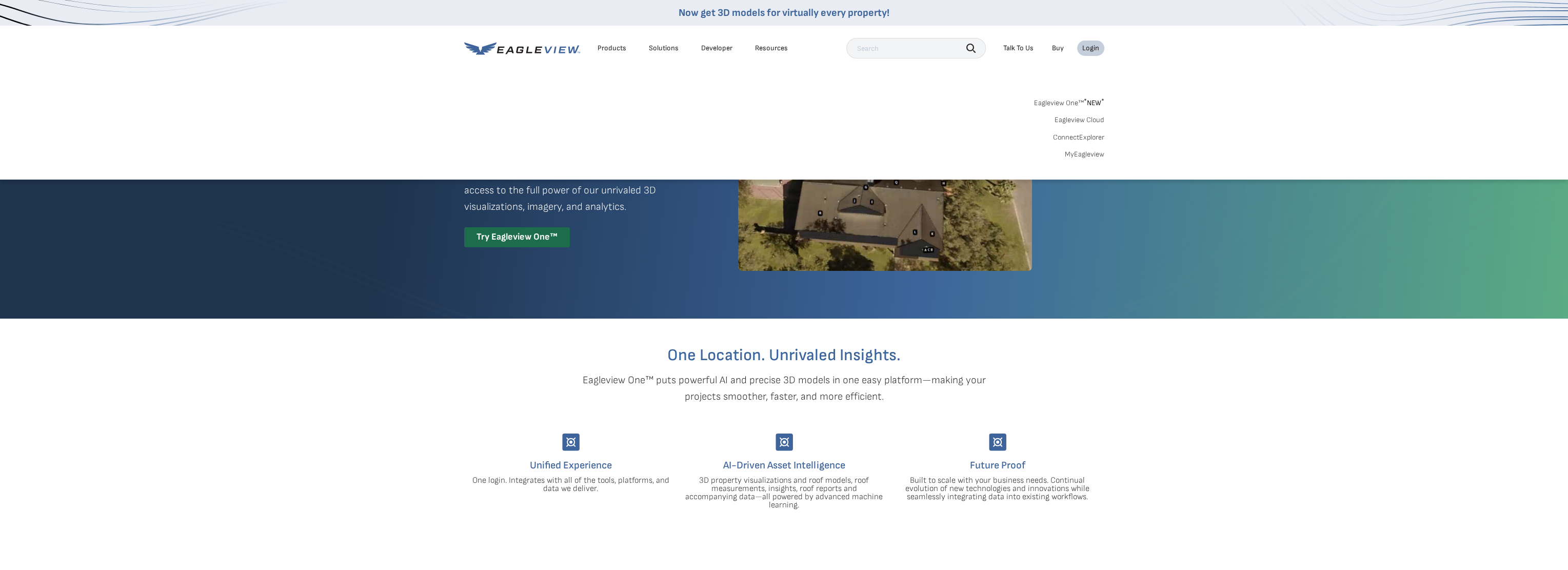
click at [1085, 156] on link "MyEagleview" at bounding box center [1085, 154] width 40 height 9
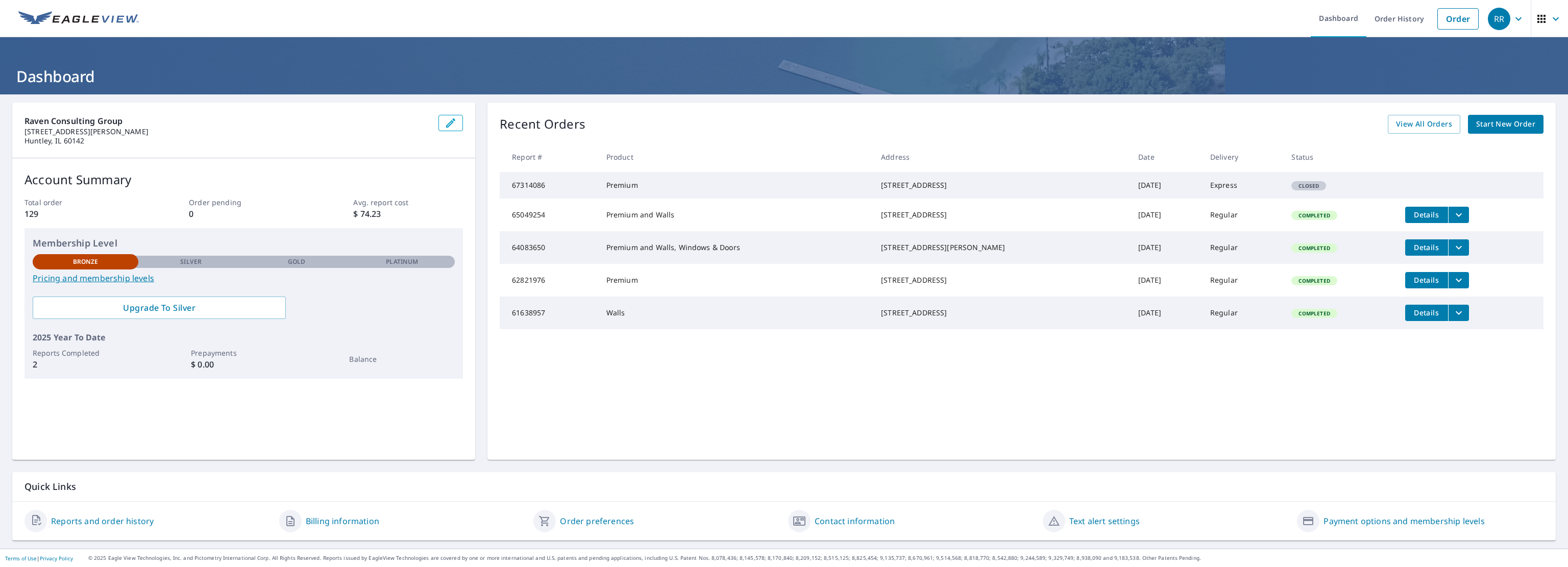
click at [312, 526] on link "Billing information" at bounding box center [342, 521] width 74 height 12
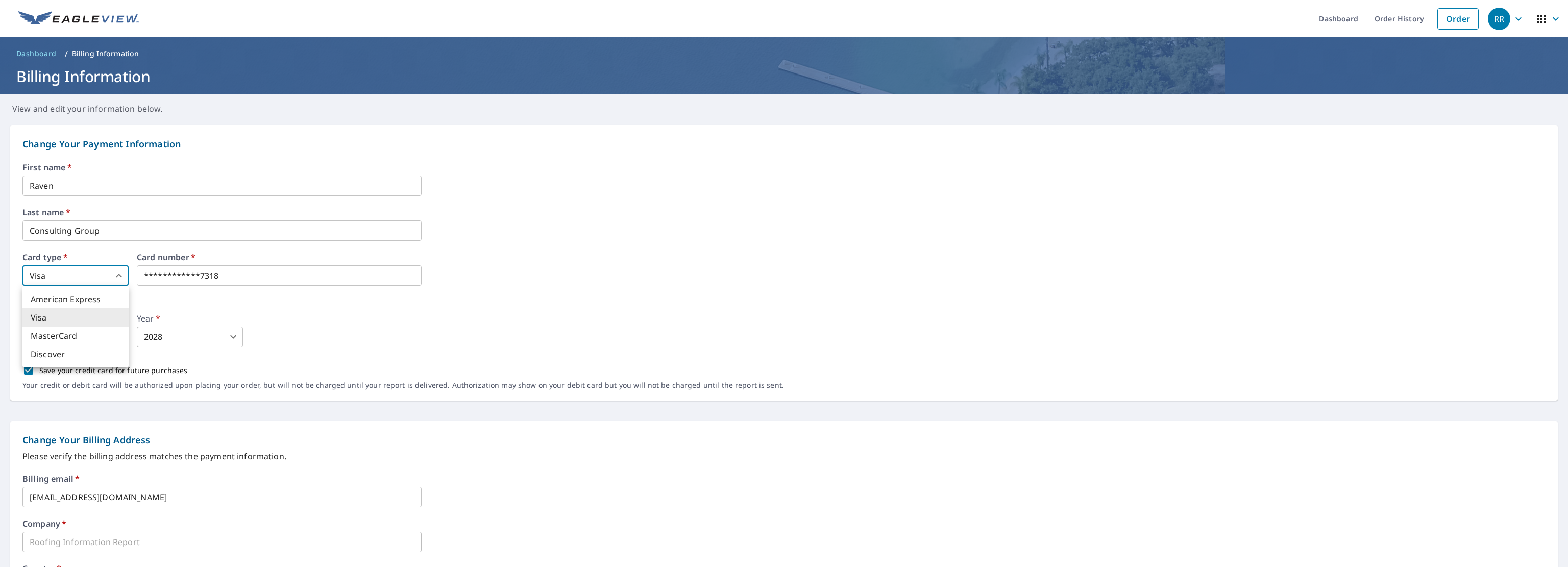
click at [119, 275] on body "**********" at bounding box center [784, 284] width 1568 height 567
click at [54, 298] on li "American Express" at bounding box center [75, 299] width 106 height 18
type input "1"
click at [68, 340] on body "RR RR Dashboard Order History Order RR Dashboard / Billing Information Billing …" at bounding box center [784, 284] width 1568 height 567
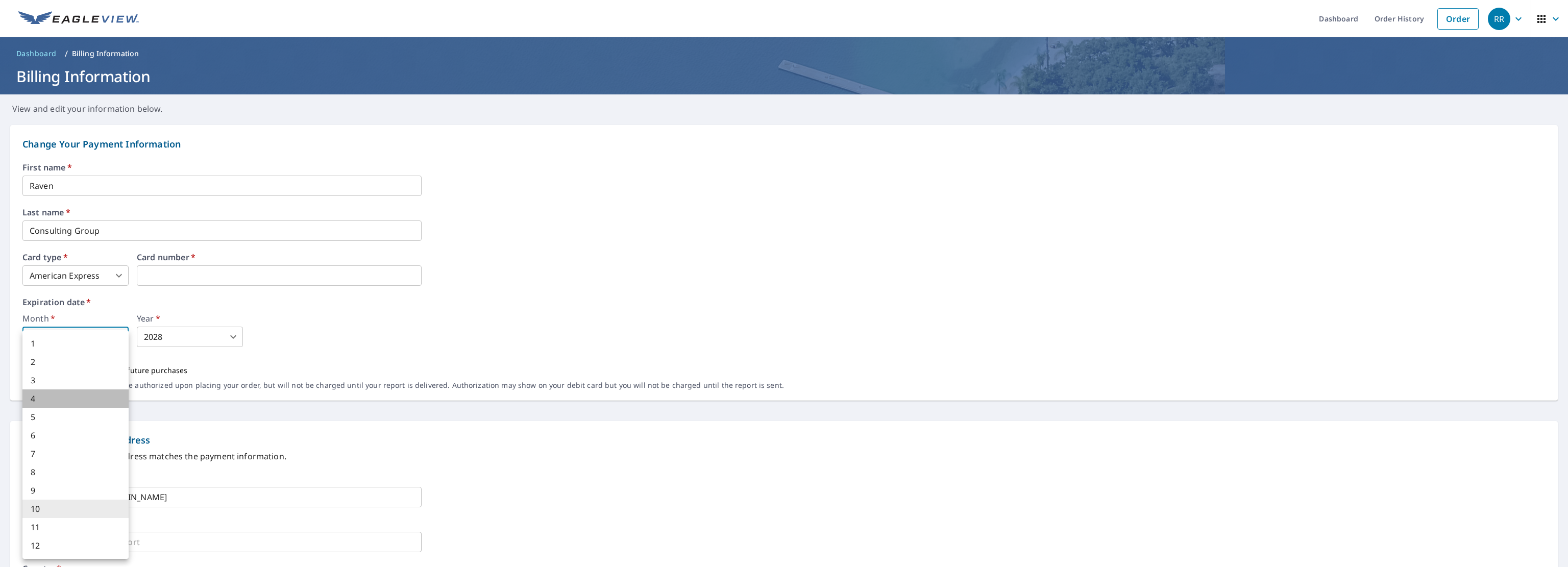
click at [43, 401] on li "4" at bounding box center [75, 398] width 106 height 18
type input "4"
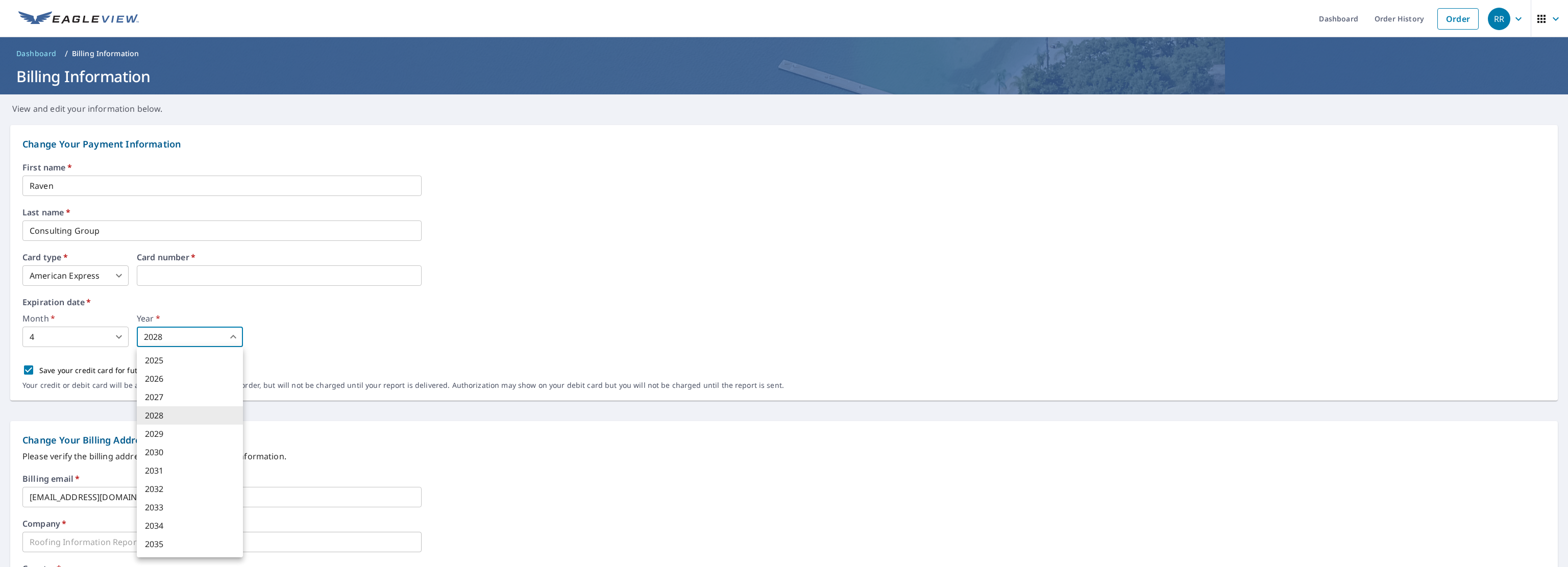
click at [190, 333] on body "RR RR Dashboard Order History Order RR Dashboard / Billing Information Billing …" at bounding box center [784, 284] width 1568 height 567
click at [162, 450] on li "2030" at bounding box center [190, 452] width 106 height 18
type input "2030"
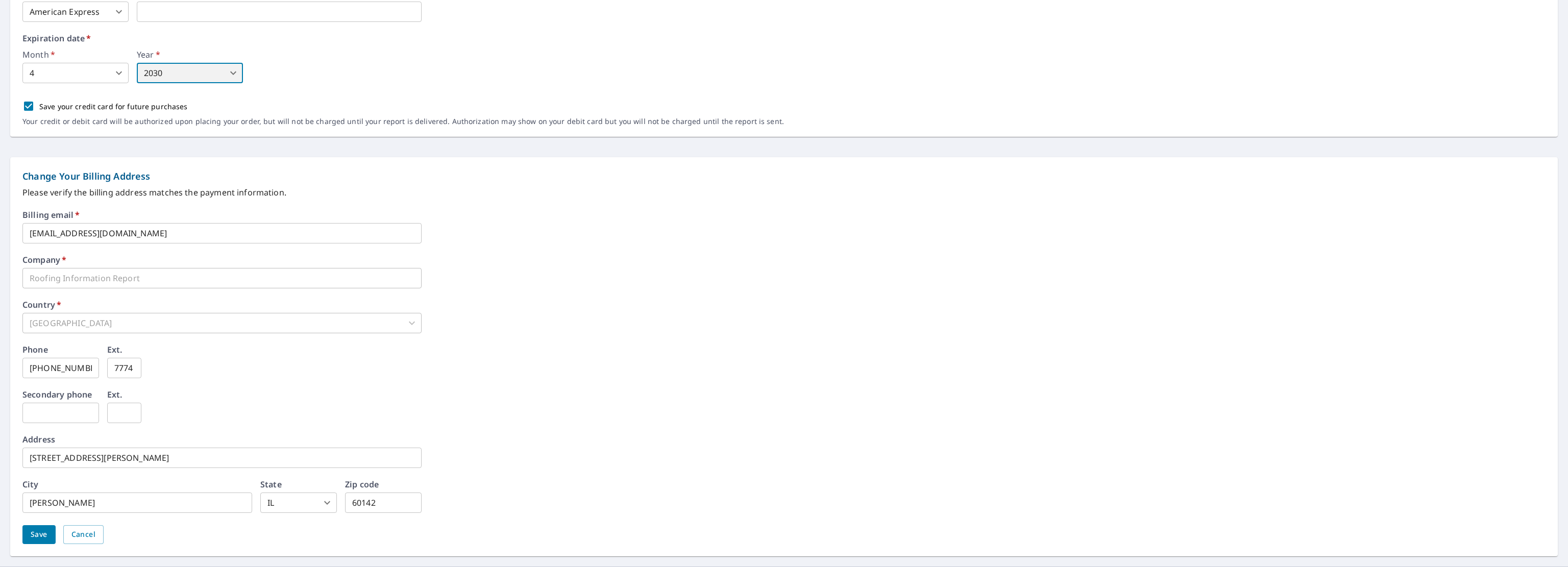
scroll to position [281, 0]
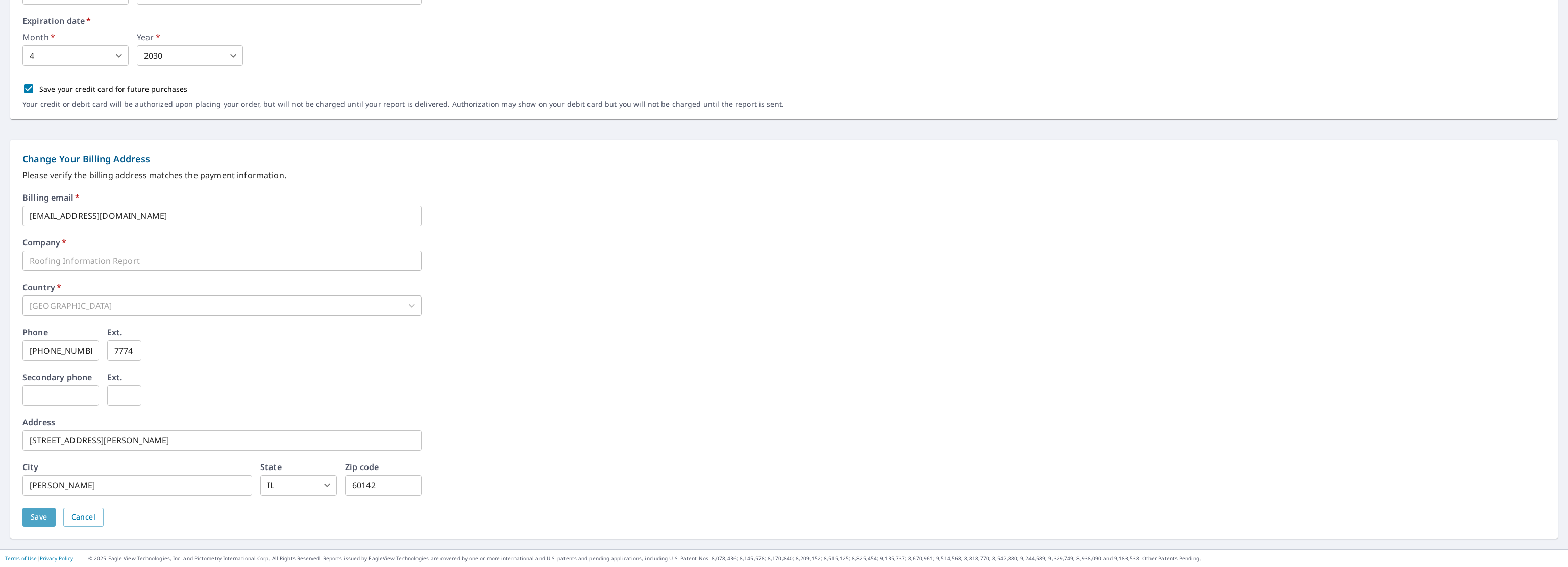
click at [37, 520] on span "Save" at bounding box center [39, 517] width 17 height 13
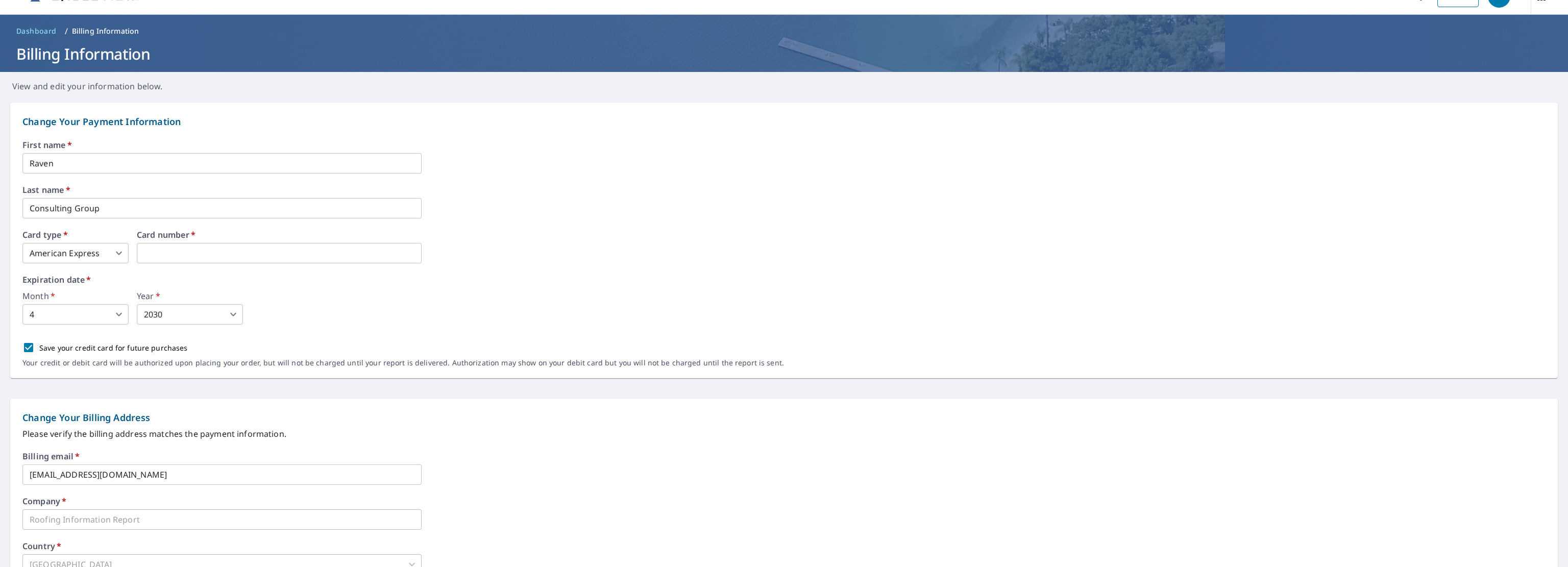
scroll to position [0, 0]
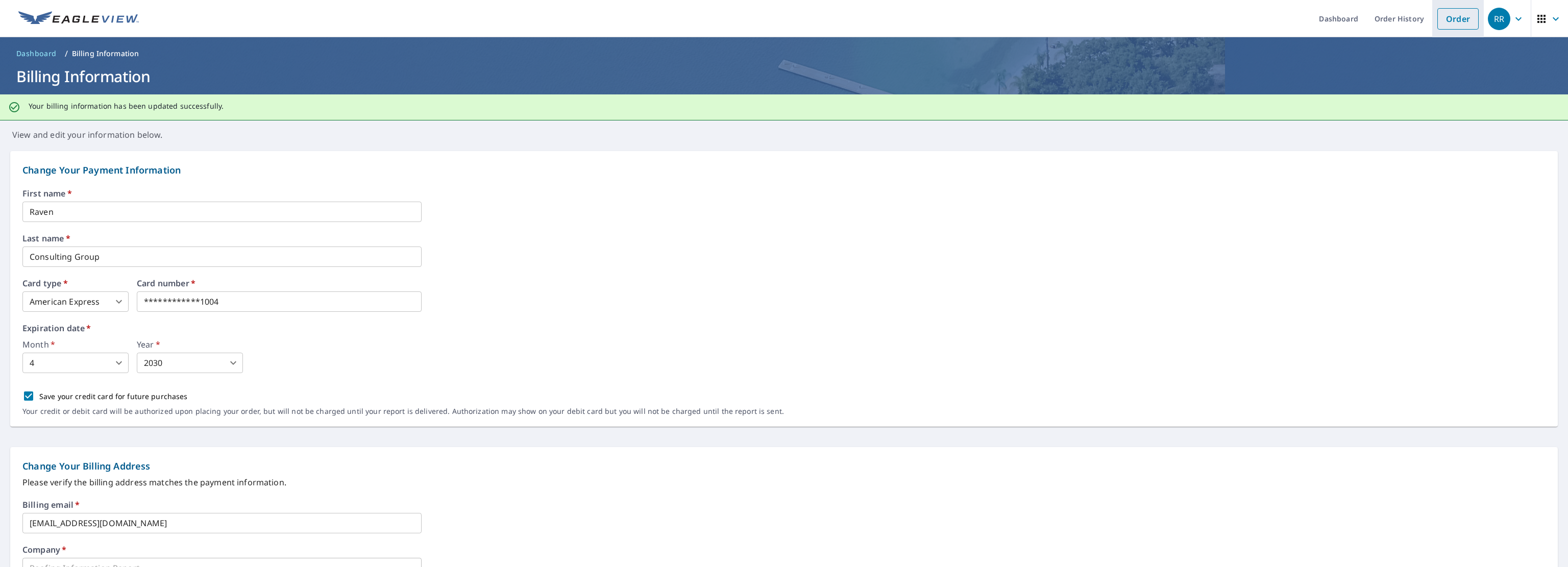
click at [1446, 23] on link "Order" at bounding box center [1458, 18] width 41 height 21
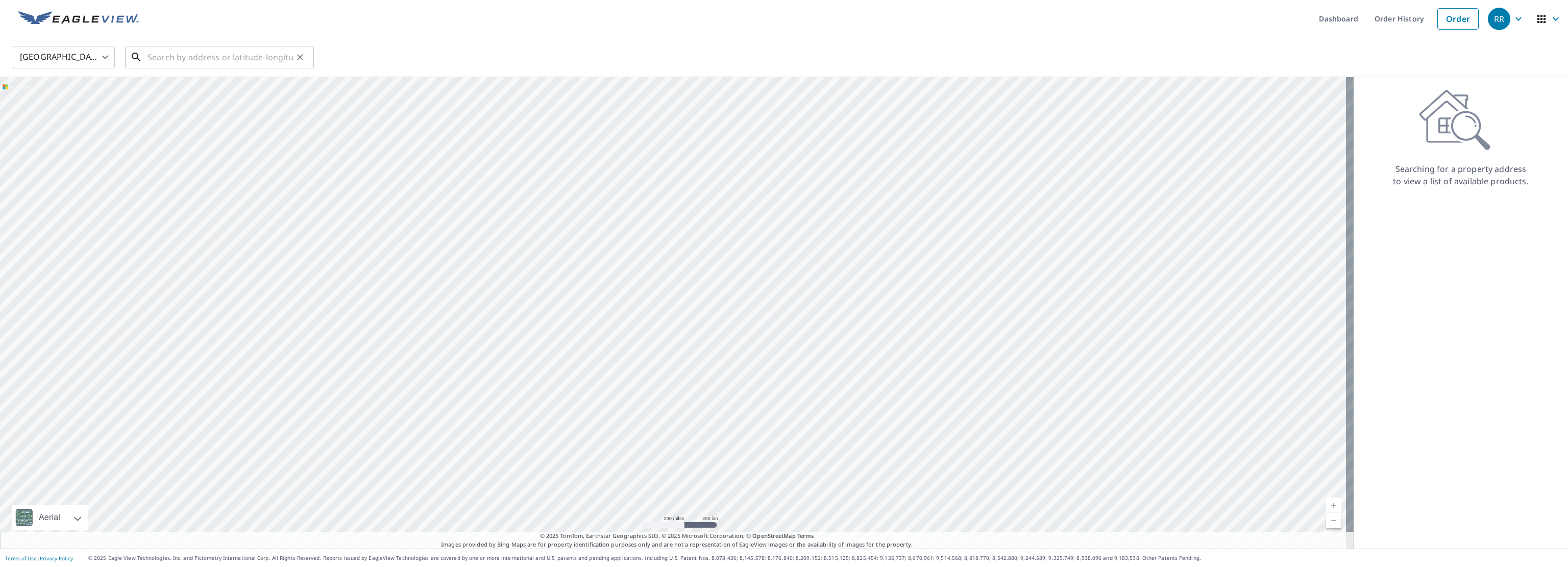
click at [182, 58] on input "text" at bounding box center [220, 57] width 145 height 29
click at [191, 94] on p "[GEOGRAPHIC_DATA]" at bounding box center [225, 98] width 160 height 10
type input "[STREET_ADDRESS]"
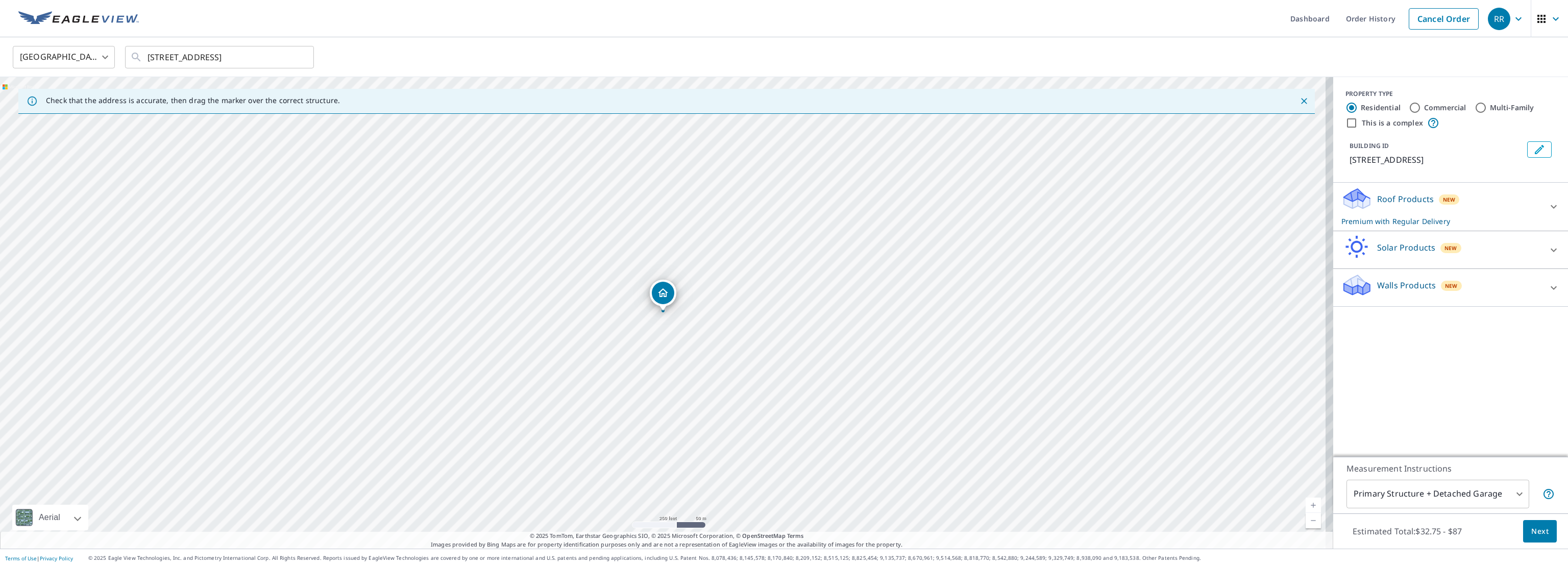
click at [1306, 502] on link "Current Level 17, Zoom In" at bounding box center [1313, 505] width 15 height 15
click at [1306, 502] on link "Current Level 18, Zoom In" at bounding box center [1313, 505] width 15 height 15
click at [1550, 206] on icon at bounding box center [1553, 207] width 12 height 12
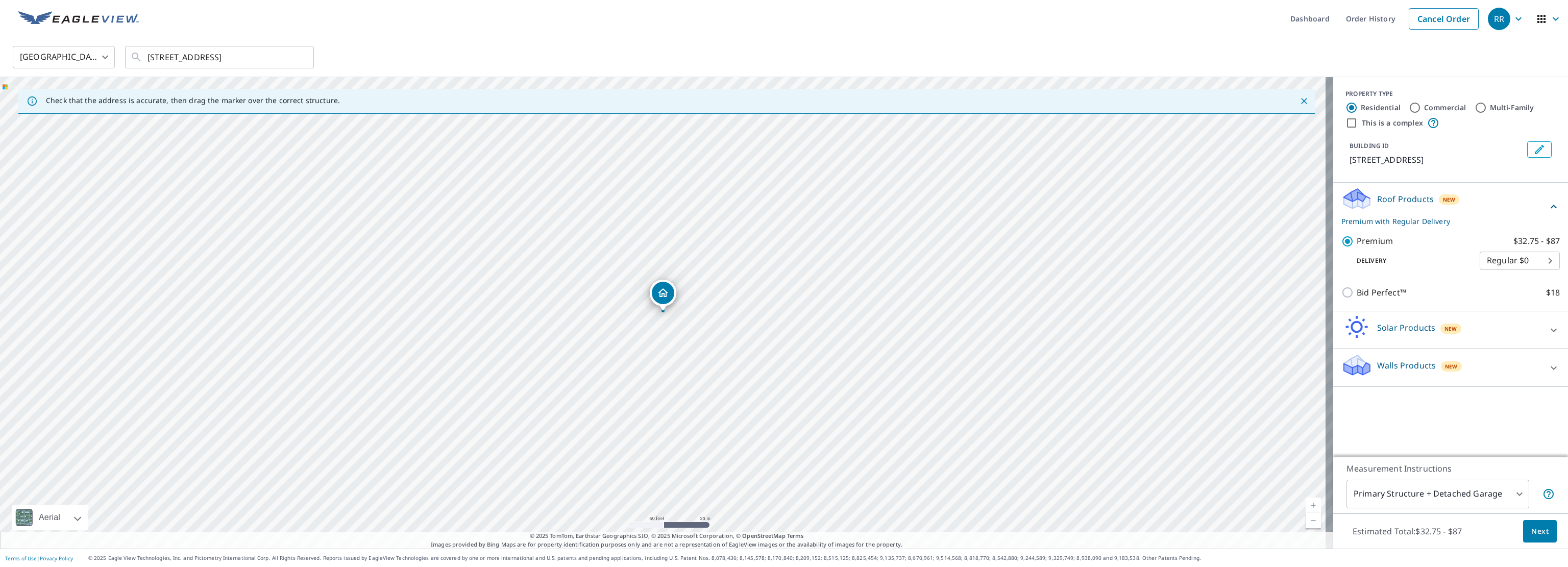
click at [1503, 259] on body "RR RR Dashboard Order History Cancel Order RR [GEOGRAPHIC_DATA] [GEOGRAPHIC_DAT…" at bounding box center [784, 284] width 1568 height 567
click at [1503, 279] on li "Express $31.75" at bounding box center [1512, 279] width 80 height 18
type input "4"
click at [1534, 528] on span "Next" at bounding box center [1540, 531] width 18 height 13
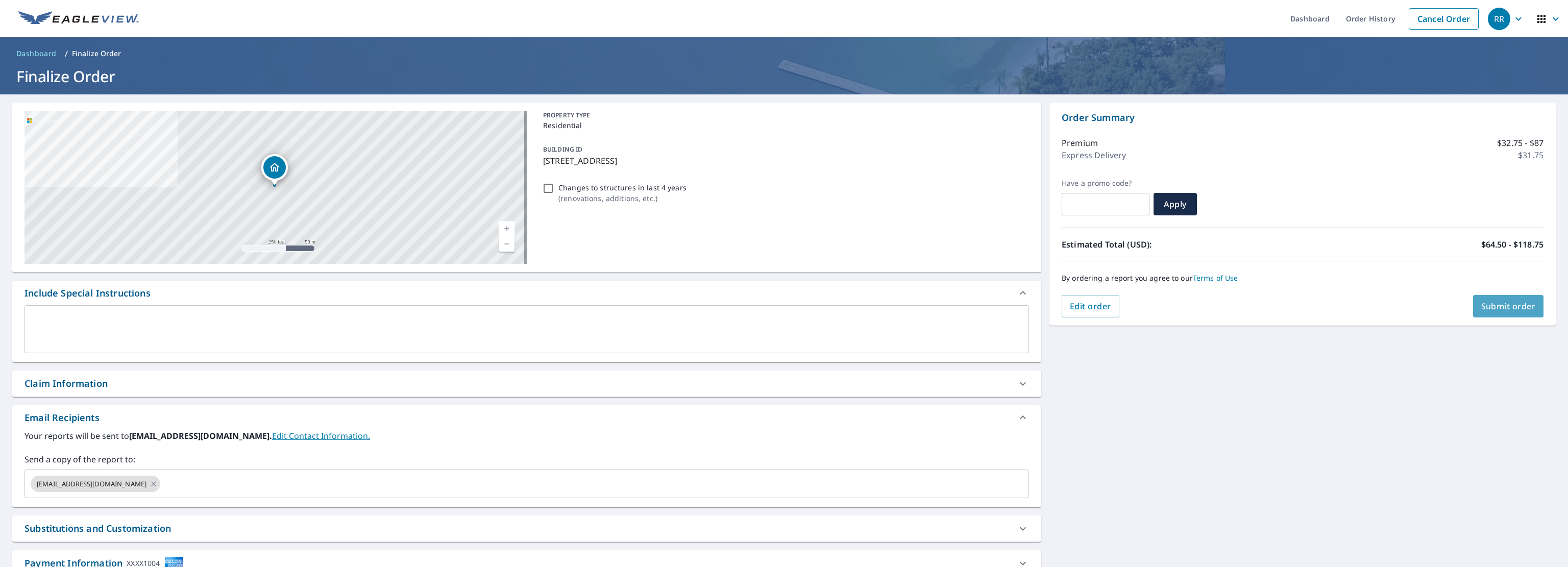
click at [1504, 308] on span "Submit order" at bounding box center [1508, 306] width 55 height 11
checkbox input "true"
